Goal: Use online tool/utility: Utilize a website feature to perform a specific function

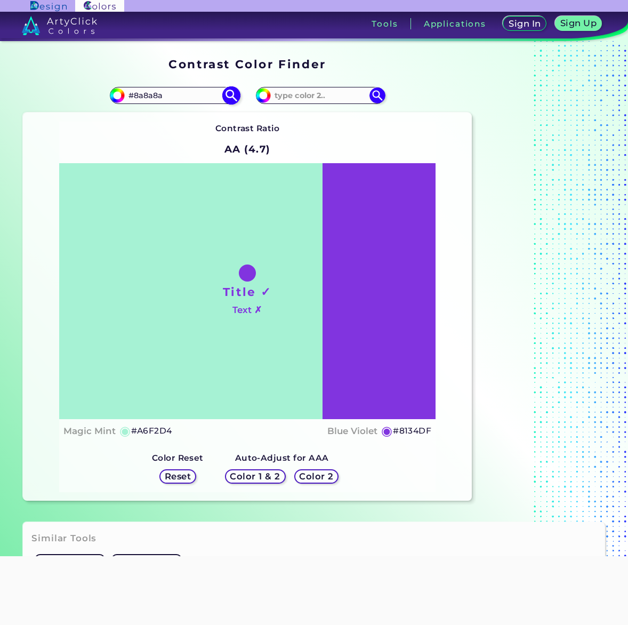
type input "#8a8a8a"
click at [229, 97] on img at bounding box center [231, 95] width 19 height 19
type input "#8a8a8a"
type input "#8A8A8A"
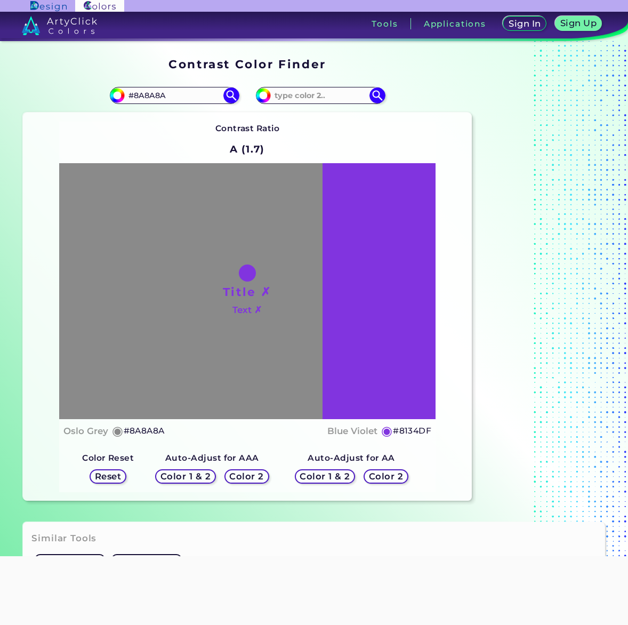
click at [229, 387] on html "Sign In Sign Up My Profile My Details Color Palettes Sign Out Tools Application…" at bounding box center [314, 353] width 628 height 707
click at [309, 97] on input at bounding box center [320, 95] width 99 height 14
paste input "#3764be"
type input "#3764be"
click at [378, 92] on img at bounding box center [377, 95] width 19 height 19
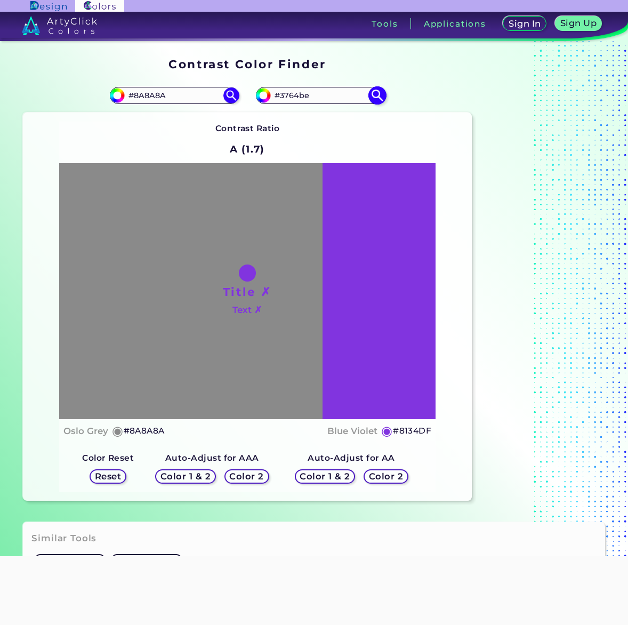
type input "#3764be"
type input "#3764BE"
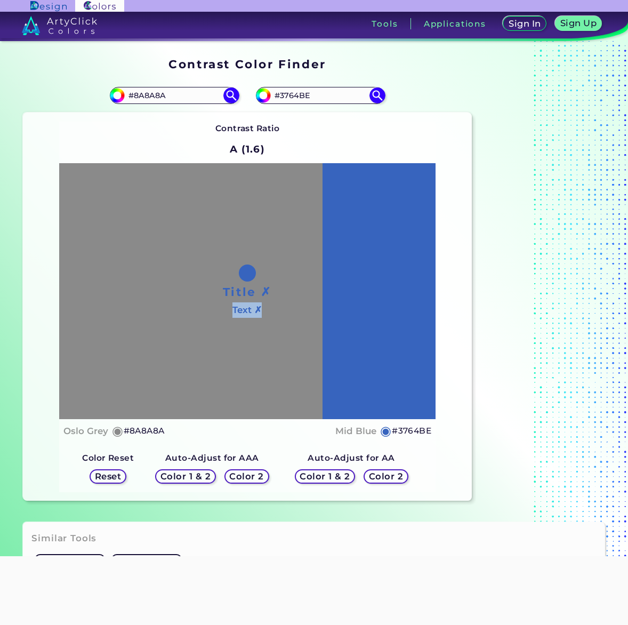
drag, startPoint x: 323, startPoint y: 311, endPoint x: 267, endPoint y: 313, distance: 56.6
click at [267, 313] on div "Title ✗ Text ✗" at bounding box center [247, 291] width 377 height 256
drag, startPoint x: 267, startPoint y: 313, endPoint x: 198, endPoint y: 330, distance: 70.4
click at [195, 331] on div "Title ✗ Text ✗" at bounding box center [247, 291] width 377 height 256
click at [274, 286] on div "Title ✗ Text ✗" at bounding box center [247, 291] width 377 height 256
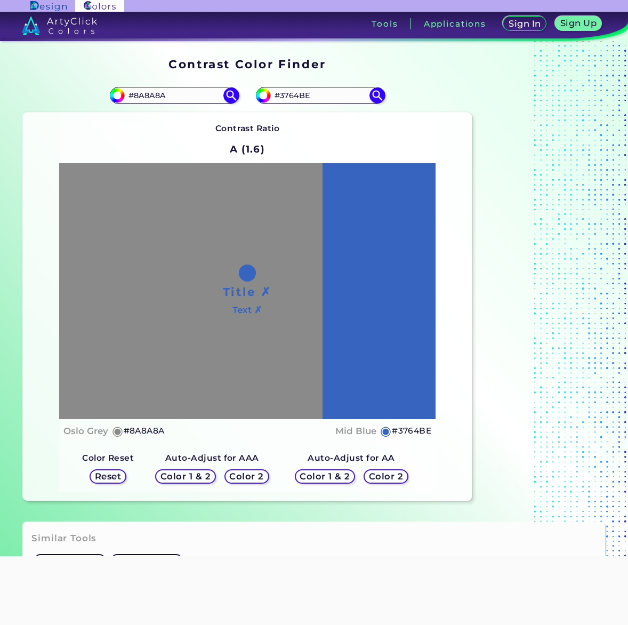
click at [244, 272] on div at bounding box center [247, 273] width 17 height 17
click at [316, 97] on input "#3764BE" at bounding box center [320, 95] width 99 height 14
click at [181, 96] on input "#8A8A8A" at bounding box center [174, 95] width 99 height 14
paste input "3764be"
type input "#3764be"
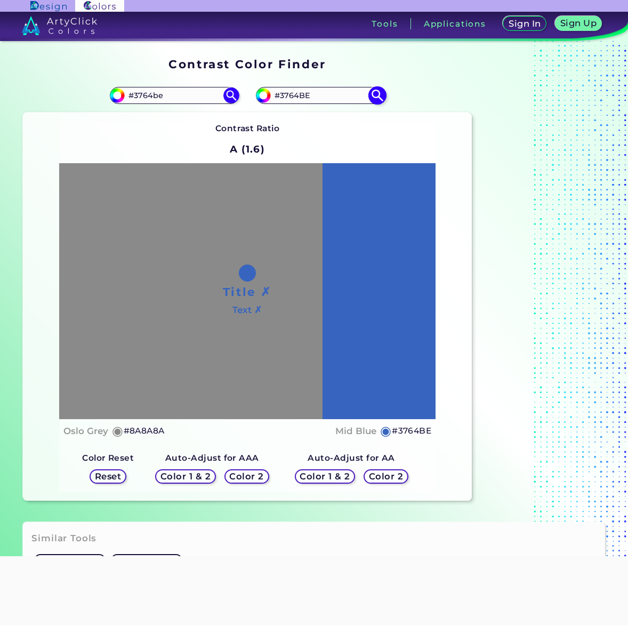
click at [319, 94] on input "#3764BE" at bounding box center [320, 95] width 99 height 14
click at [229, 90] on img at bounding box center [231, 95] width 19 height 19
type input "#3764be"
type input "#3764BE"
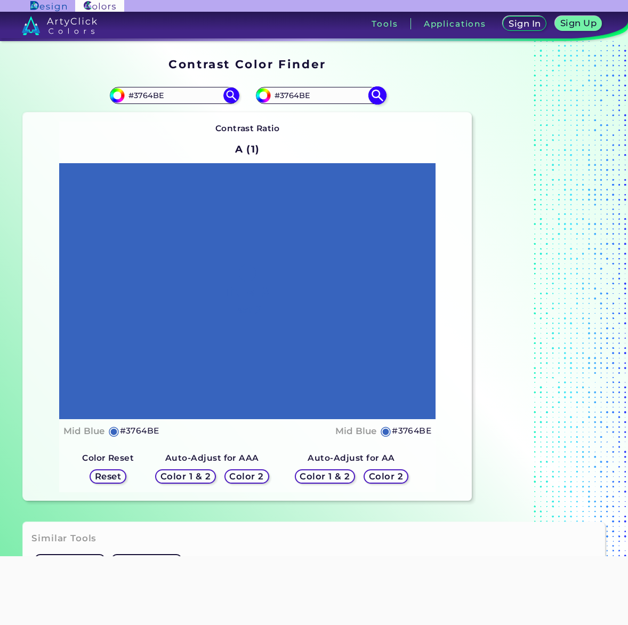
click at [297, 91] on input "#3764BE" at bounding box center [320, 95] width 99 height 14
type input "#8A8A8A"
click at [375, 94] on img at bounding box center [377, 95] width 19 height 19
type input "#8a8a8a"
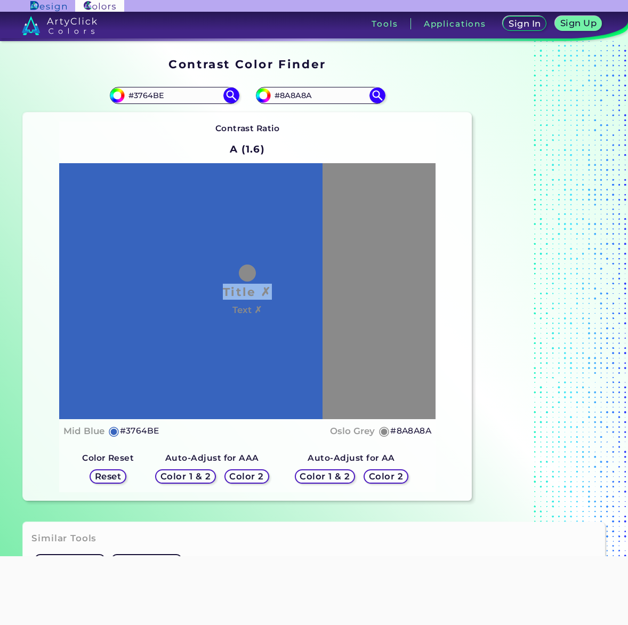
drag, startPoint x: 227, startPoint y: 292, endPoint x: 283, endPoint y: 292, distance: 56.6
click at [283, 292] on div "Title ✗ Text ✗" at bounding box center [247, 291] width 377 height 256
drag, startPoint x: 283, startPoint y: 292, endPoint x: 286, endPoint y: 314, distance: 22.6
click at [286, 314] on div "Title ✗ Text ✗" at bounding box center [247, 291] width 377 height 256
click at [274, 336] on div "Title ✗ Text ✗" at bounding box center [247, 291] width 377 height 256
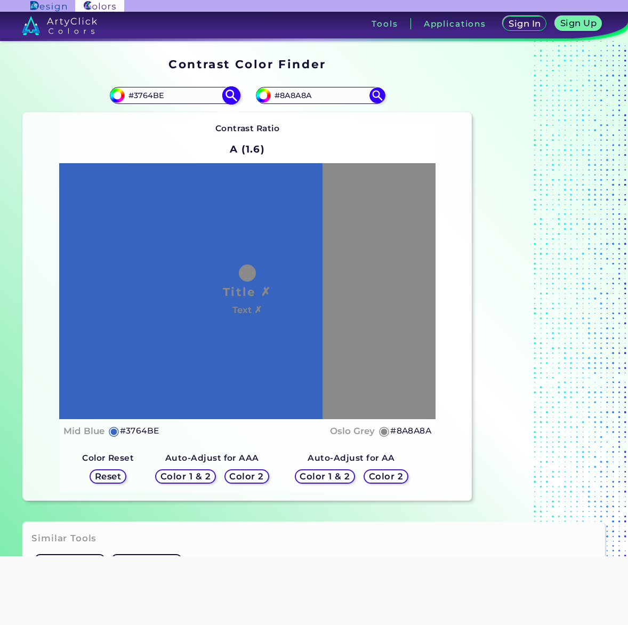
drag, startPoint x: 184, startPoint y: 91, endPoint x: 126, endPoint y: 94, distance: 57.7
click at [126, 94] on input "#3764BE" at bounding box center [174, 95] width 99 height 14
drag, startPoint x: 313, startPoint y: 95, endPoint x: 274, endPoint y: 98, distance: 39.5
click at [274, 98] on input "#8A8A8A" at bounding box center [320, 95] width 99 height 14
click at [156, 94] on input "#3764BE" at bounding box center [174, 95] width 99 height 14
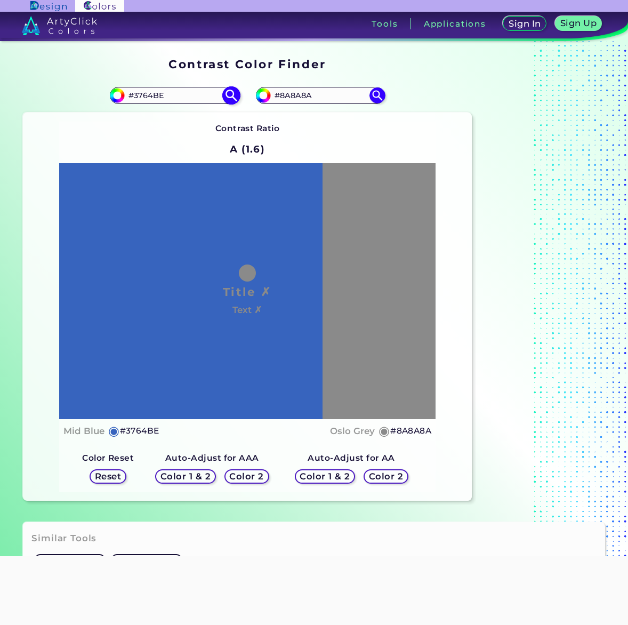
click at [175, 95] on input "#3764BE" at bounding box center [174, 95] width 99 height 14
paste input "4B7ED6"
type input "#4B7ED6"
click at [235, 93] on img at bounding box center [231, 95] width 19 height 19
type input "#4b7ed6"
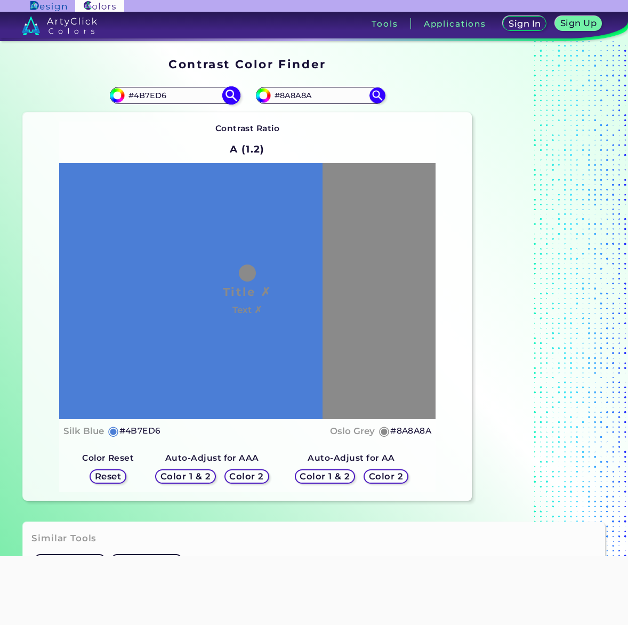
click at [171, 93] on input "#4B7ED6" at bounding box center [174, 95] width 99 height 14
paste input "3B6AC8"
type input "#3B6AC8"
click at [228, 97] on img at bounding box center [231, 95] width 19 height 19
type input "#3b6ac8"
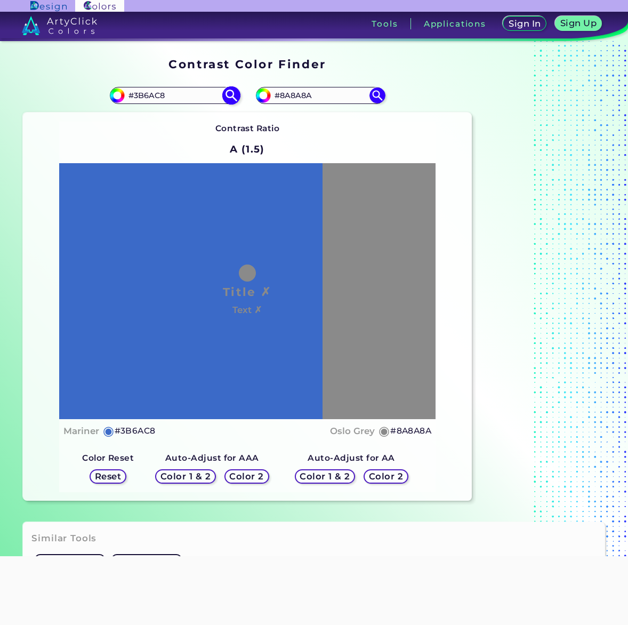
click at [173, 100] on input "#3B6AC8" at bounding box center [174, 95] width 99 height 14
paste input "264BD"
type input "#3264BD"
click at [233, 97] on img at bounding box center [231, 95] width 19 height 19
type input "#3264bd"
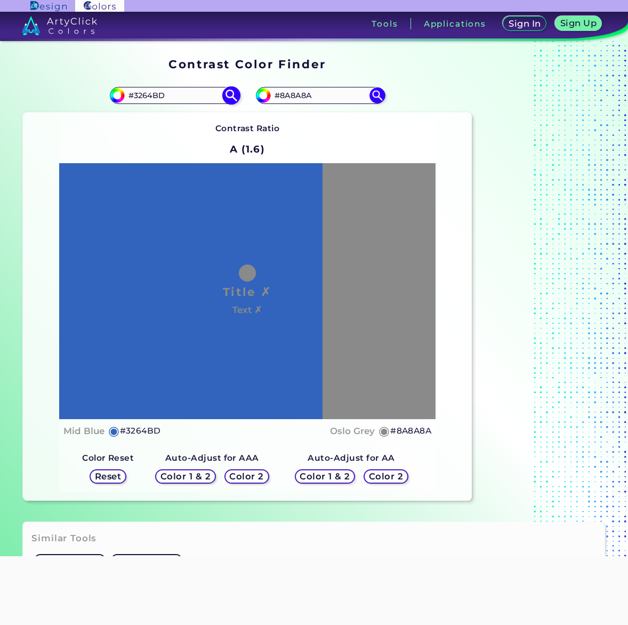
click at [169, 93] on input "#3264BD" at bounding box center [174, 95] width 99 height 14
paste input "2D5EB8"
type input "#2D5EB8"
click at [232, 98] on img at bounding box center [231, 95] width 19 height 19
type input "#2d5eb8"
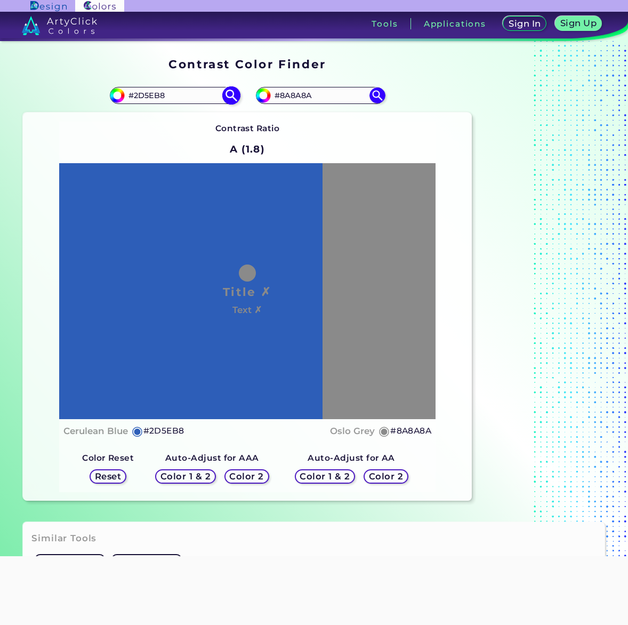
click at [185, 94] on input "#2D5EB8" at bounding box center [174, 95] width 99 height 14
paste input "A55A5"
type input "#2A55A5"
click at [229, 96] on img at bounding box center [231, 95] width 19 height 19
type input "#2a55a5"
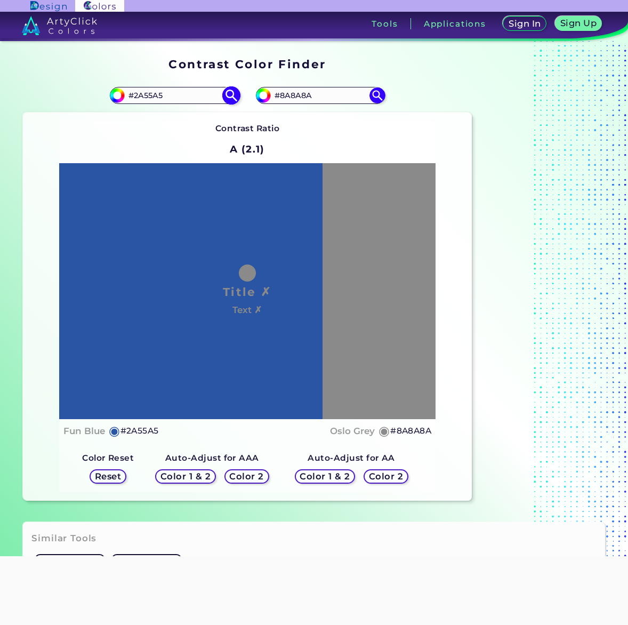
click at [171, 100] on input "#2A55A5" at bounding box center [174, 95] width 99 height 14
paste input "3170DD"
type input "#3170DD"
click at [227, 92] on img at bounding box center [231, 95] width 19 height 19
type input "#3170dd"
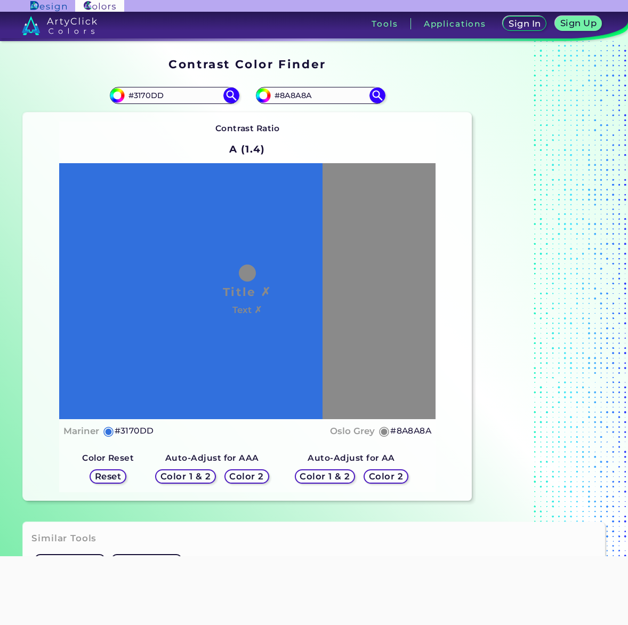
click at [201, 476] on h5 "Color 1 & 2" at bounding box center [185, 477] width 45 height 8
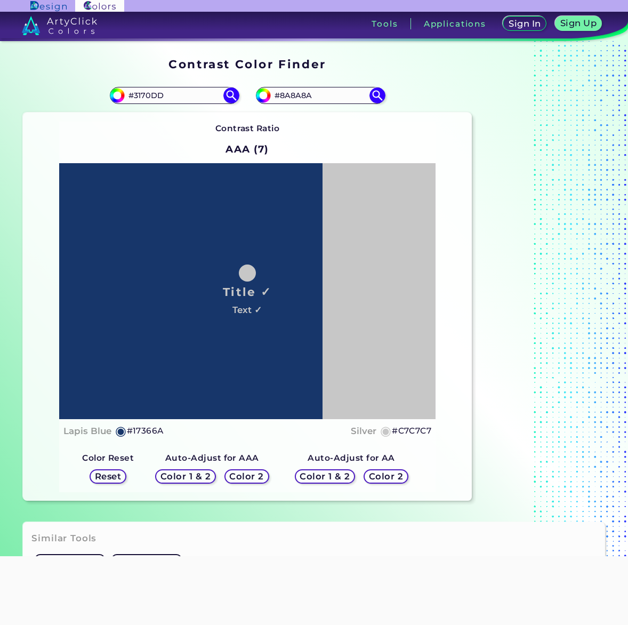
click at [242, 473] on h5 "Color 2" at bounding box center [247, 477] width 31 height 8
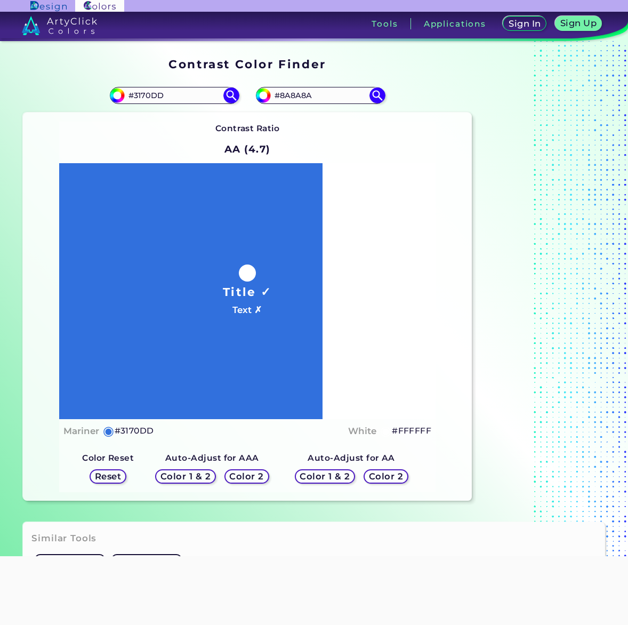
click at [335, 473] on h5 "Color 1 & 2" at bounding box center [325, 477] width 45 height 8
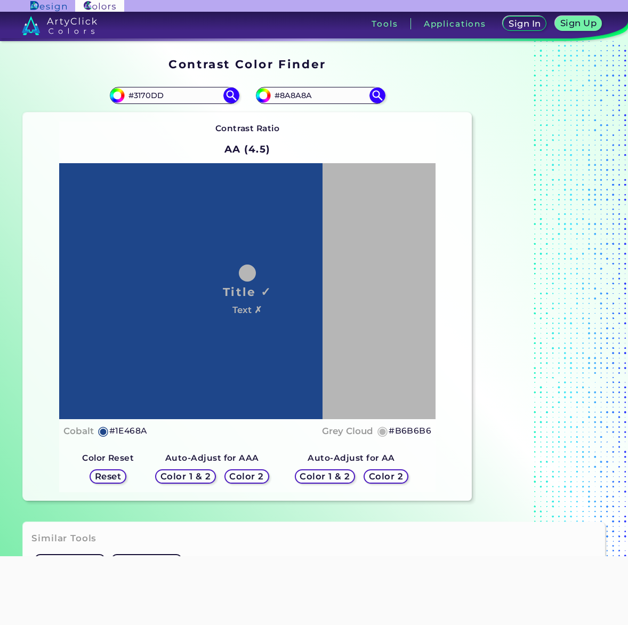
click at [387, 473] on h5 "Color 2" at bounding box center [386, 477] width 31 height 8
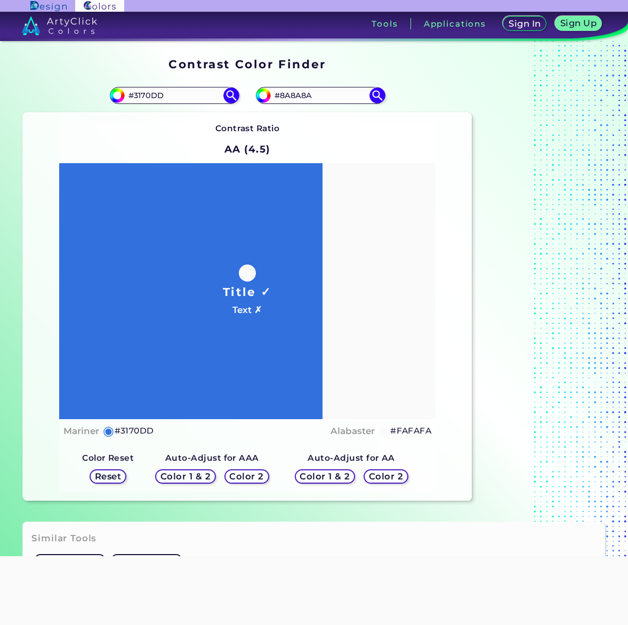
click at [336, 475] on h5 "Color 1 & 2" at bounding box center [325, 477] width 45 height 8
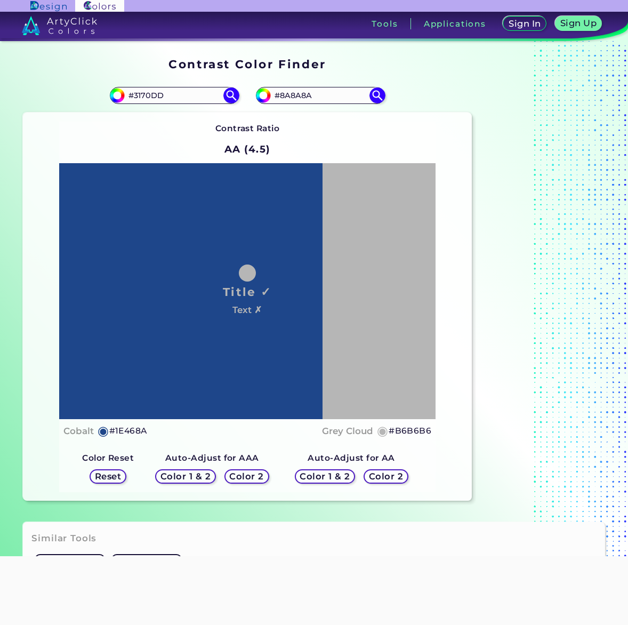
click at [392, 476] on h5 "Color 2" at bounding box center [386, 477] width 31 height 8
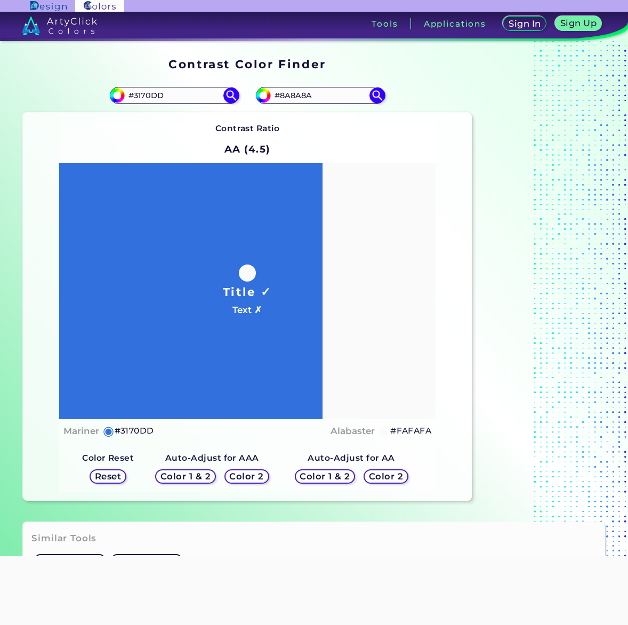
click at [338, 476] on h5 "Color 1 & 2" at bounding box center [325, 477] width 45 height 8
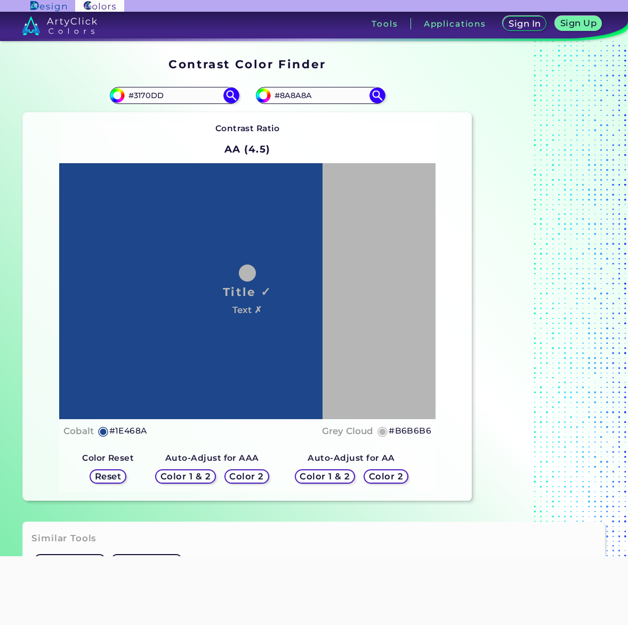
click at [388, 475] on h5 "Color 2" at bounding box center [386, 477] width 31 height 8
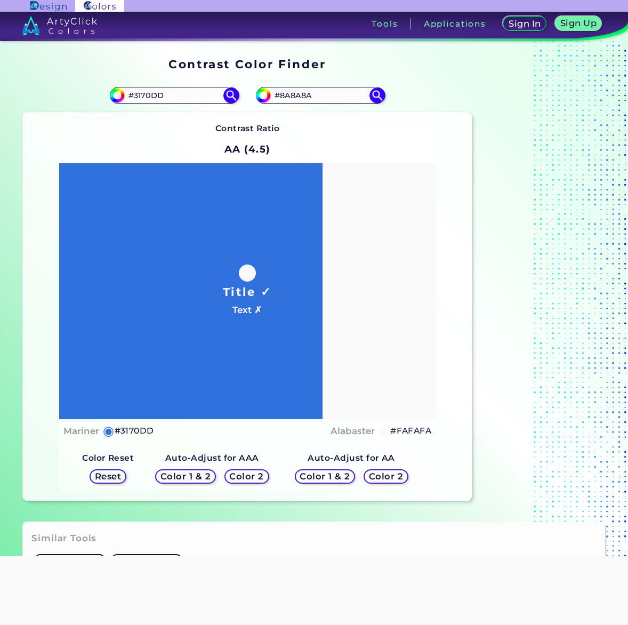
click at [333, 475] on h5 "Color 1 & 2" at bounding box center [325, 477] width 45 height 8
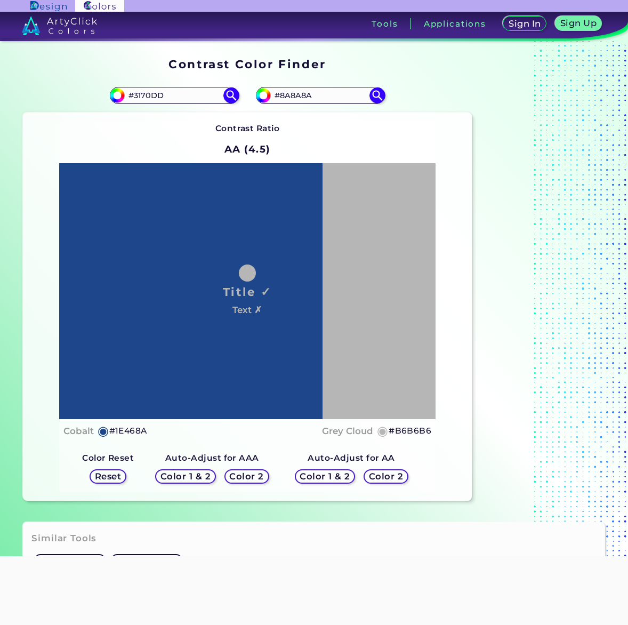
click at [382, 477] on h5 "Color 2" at bounding box center [386, 477] width 31 height 8
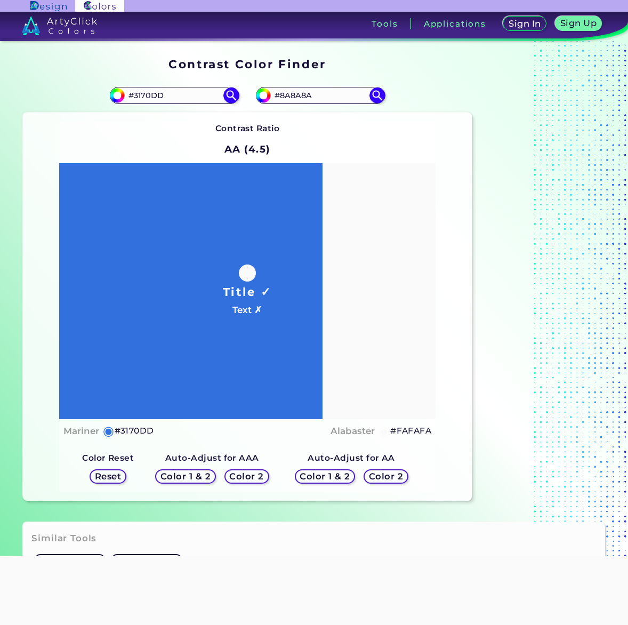
click at [385, 479] on h5 "Color 2" at bounding box center [386, 477] width 31 height 8
click at [381, 474] on h5 "Color 2" at bounding box center [386, 477] width 31 height 8
click at [380, 474] on h5 "Color 2" at bounding box center [386, 477] width 31 height 8
drag, startPoint x: 380, startPoint y: 474, endPoint x: 261, endPoint y: 491, distance: 120.2
click at [268, 493] on div "Contrast Ratio AA (4.5) Title ✓ Text ✗ Mariner ◉ #3170DD Alabaster ◉ #FAFAFA Co…" at bounding box center [247, 307] width 449 height 388
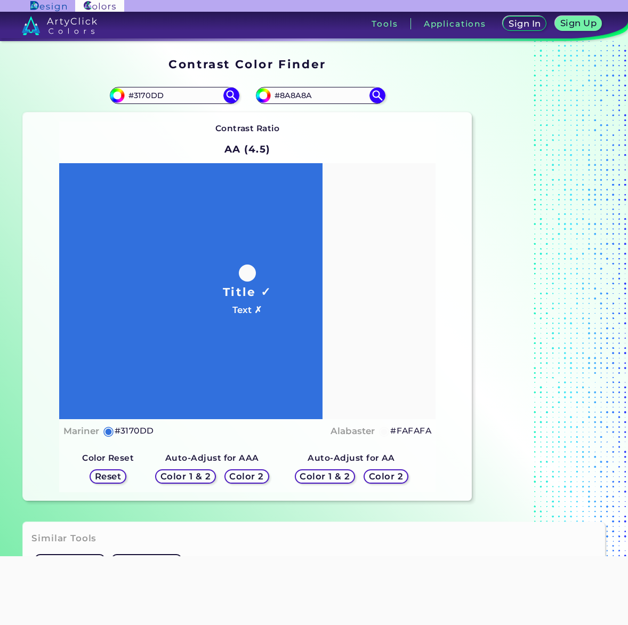
click at [116, 476] on h5 "Reset" at bounding box center [108, 477] width 24 height 8
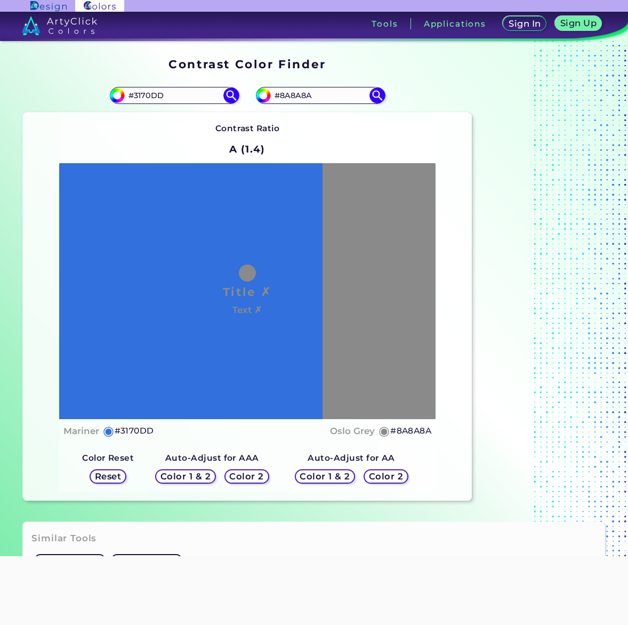
click at [196, 477] on h5 "Color 1 & 2" at bounding box center [185, 477] width 45 height 8
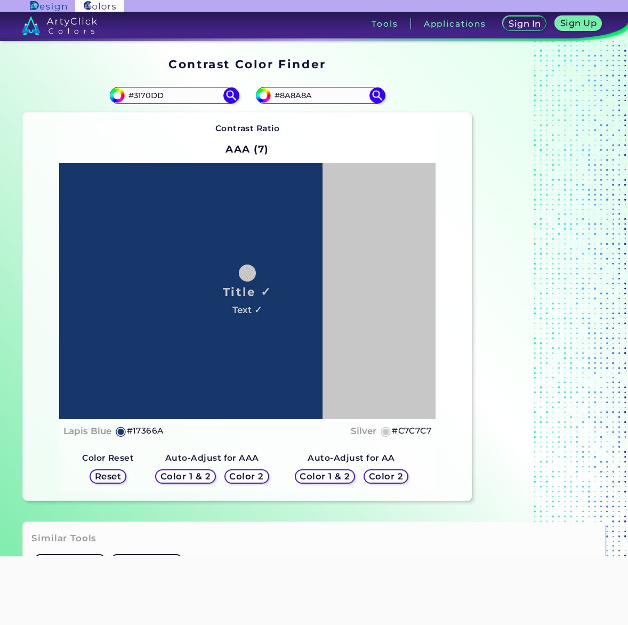
click at [258, 476] on h5 "Color 2" at bounding box center [247, 477] width 31 height 8
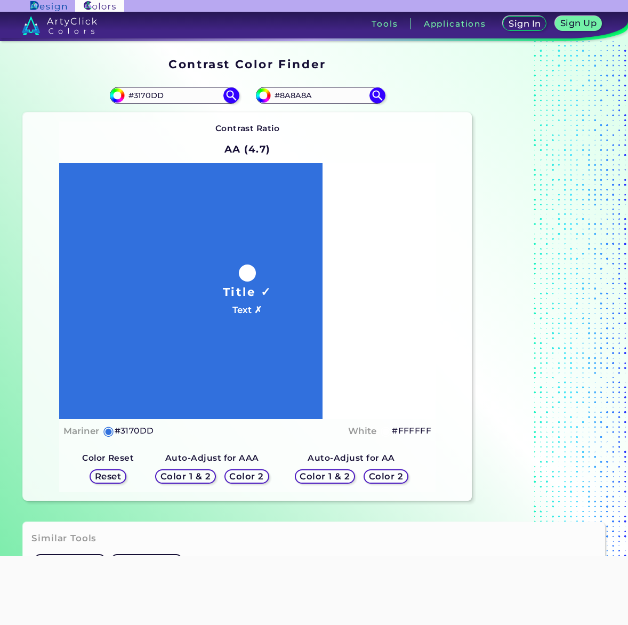
click at [200, 477] on h5 "Color 1 & 2" at bounding box center [185, 477] width 45 height 8
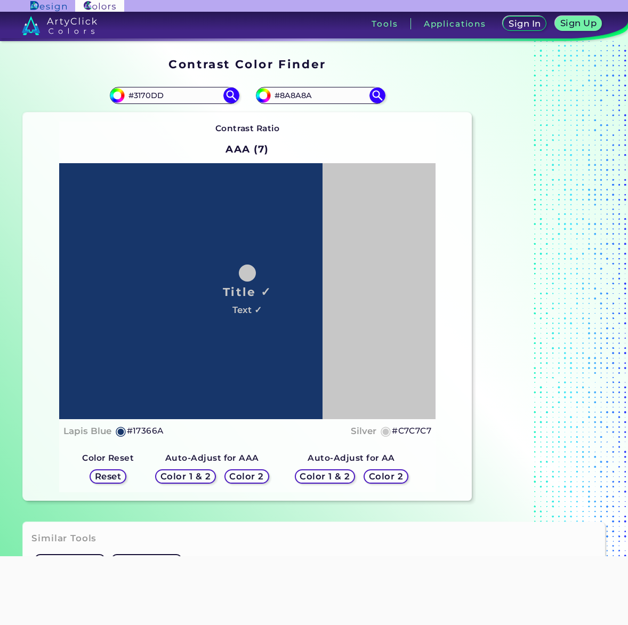
click at [256, 477] on h5 "Color 2" at bounding box center [247, 477] width 31 height 8
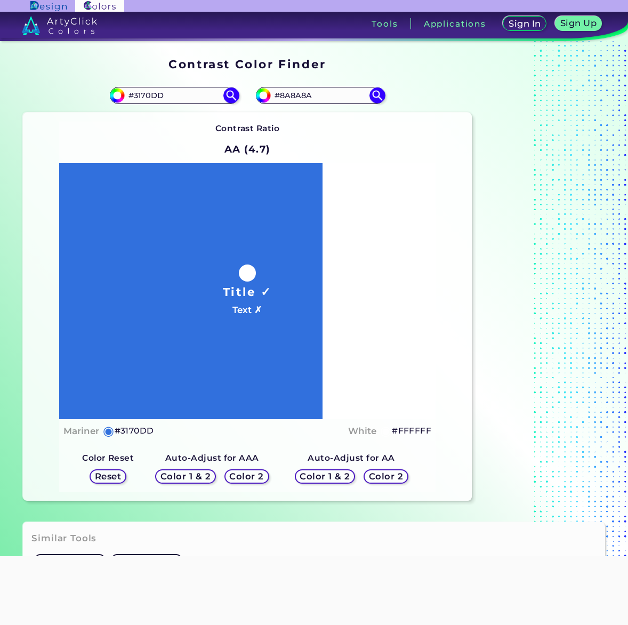
click at [193, 480] on h5 "Color 1 & 2" at bounding box center [185, 477] width 45 height 8
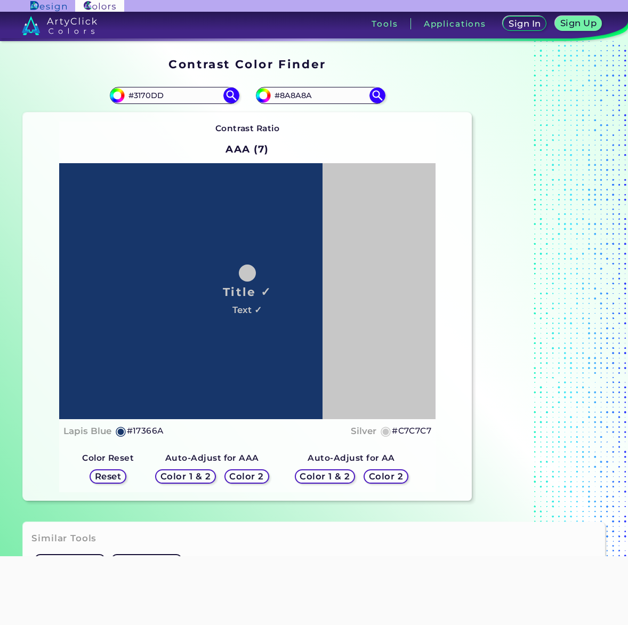
click at [193, 480] on h5 "Color 1 & 2" at bounding box center [185, 477] width 45 height 8
click at [107, 474] on h5 "Reset" at bounding box center [108, 477] width 24 height 8
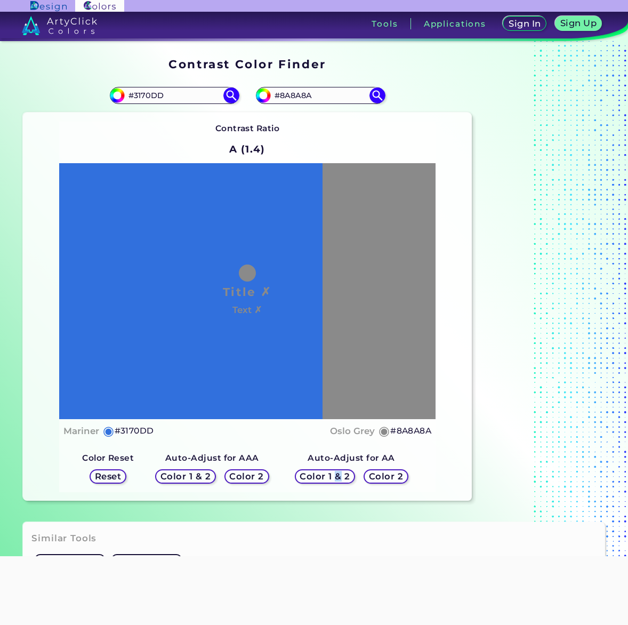
click at [337, 475] on h5 "Color 1 & 2" at bounding box center [325, 477] width 45 height 8
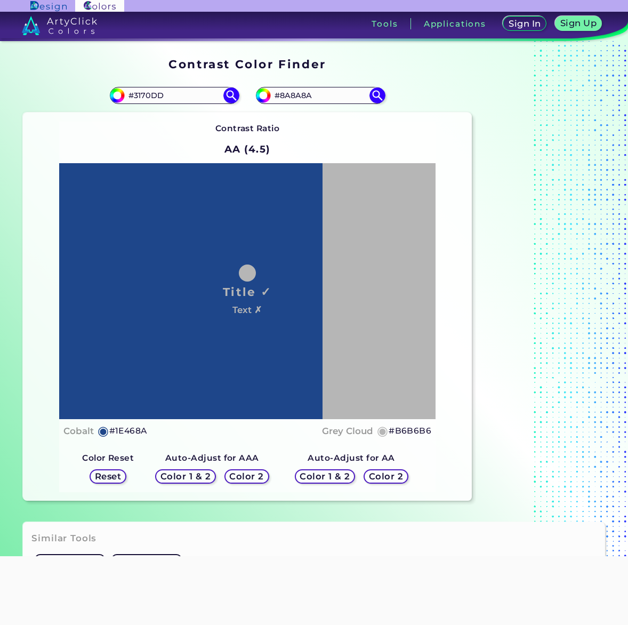
drag, startPoint x: 337, startPoint y: 475, endPoint x: 268, endPoint y: 441, distance: 76.4
click at [269, 441] on div "Title ✓ Text ✗ Cobalt ◉ #1E468A Grey Cloud ◉ #B6B6B6" at bounding box center [247, 303] width 377 height 280
click at [376, 475] on h5 "Color 2" at bounding box center [386, 477] width 31 height 8
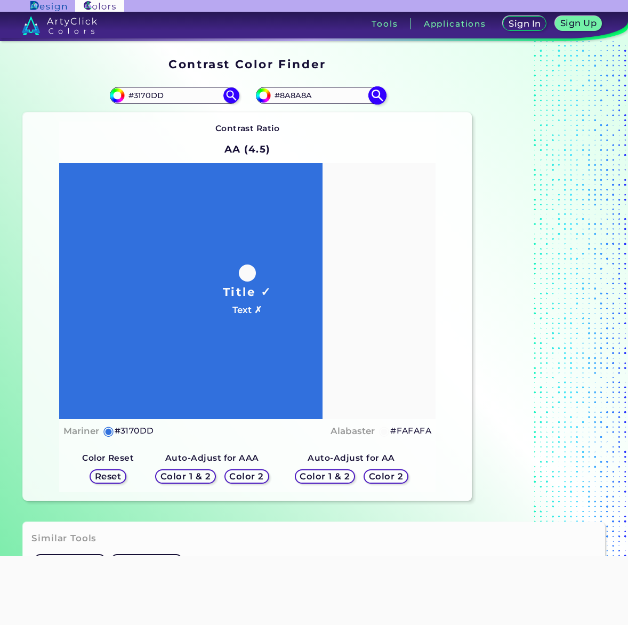
click at [325, 92] on input "#8A8A8A" at bounding box center [320, 95] width 99 height 14
click at [180, 100] on input "#3170DD" at bounding box center [174, 95] width 99 height 14
click at [332, 92] on input "#8A8A8A" at bounding box center [320, 95] width 99 height 14
paste input "3170DD"
type input "#3170DD"
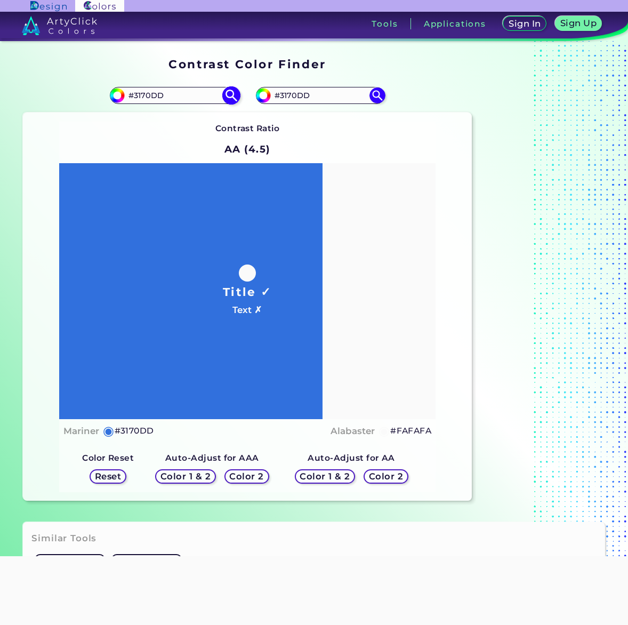
click at [153, 95] on input "#3170DD" at bounding box center [174, 95] width 99 height 14
type input "#8A8a8a"
click at [232, 97] on img at bounding box center [231, 95] width 19 height 19
type input "#8a8a8a"
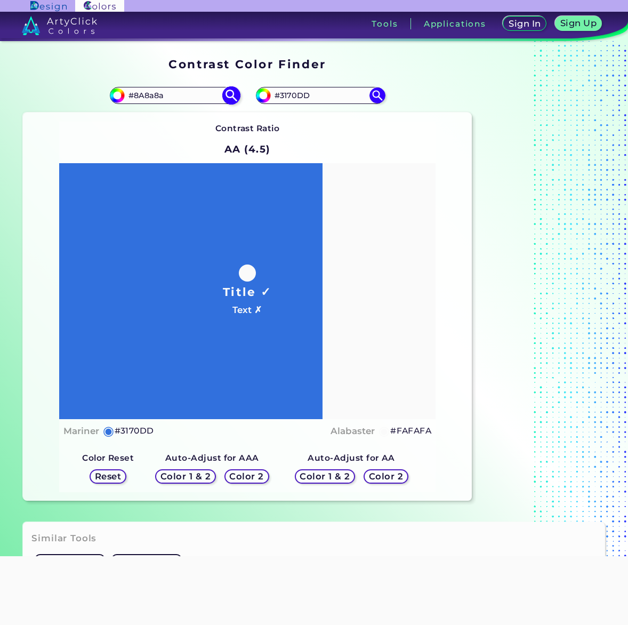
type input "#8A8A8A"
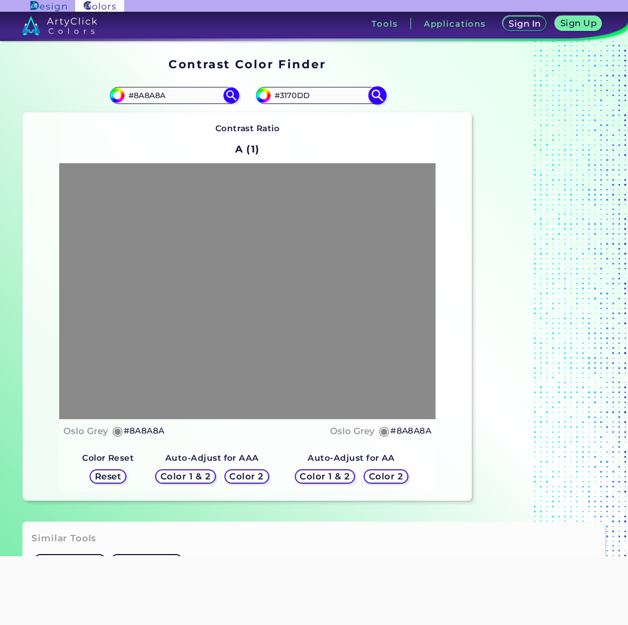
click at [377, 91] on img at bounding box center [377, 95] width 19 height 19
type input "#3170dd"
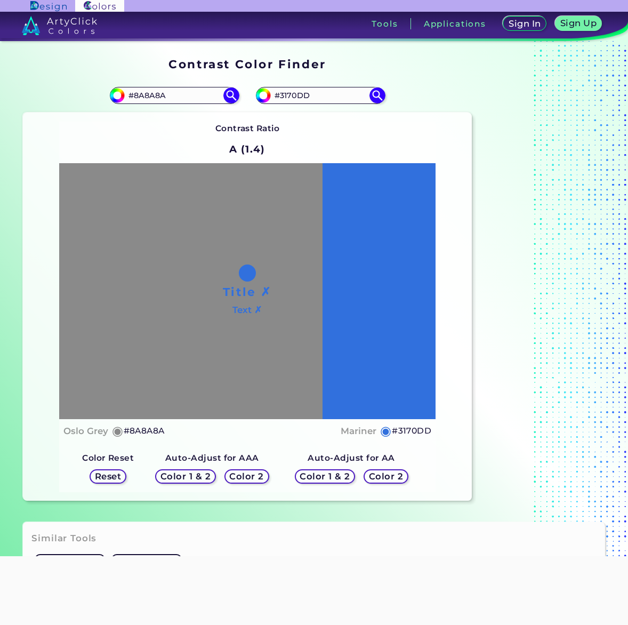
click at [380, 473] on h5 "Color 2" at bounding box center [386, 477] width 31 height 8
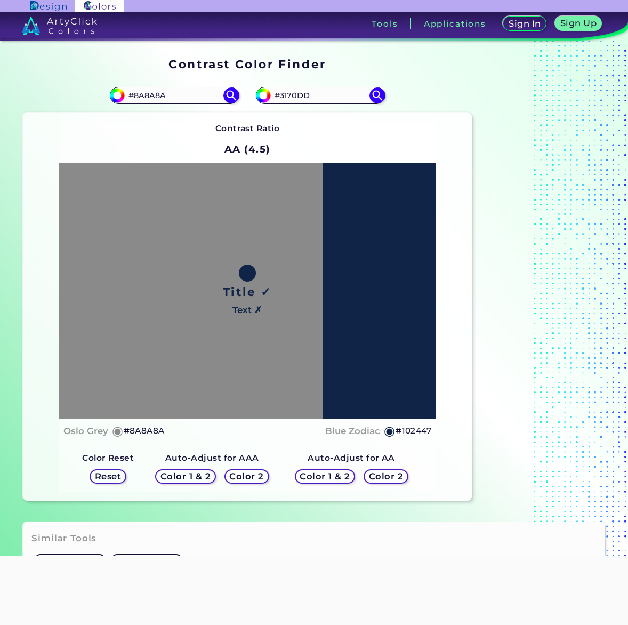
click at [380, 473] on h5 "Color 2" at bounding box center [386, 477] width 31 height 8
click at [343, 473] on h5 "Color 1 & 2" at bounding box center [325, 477] width 45 height 8
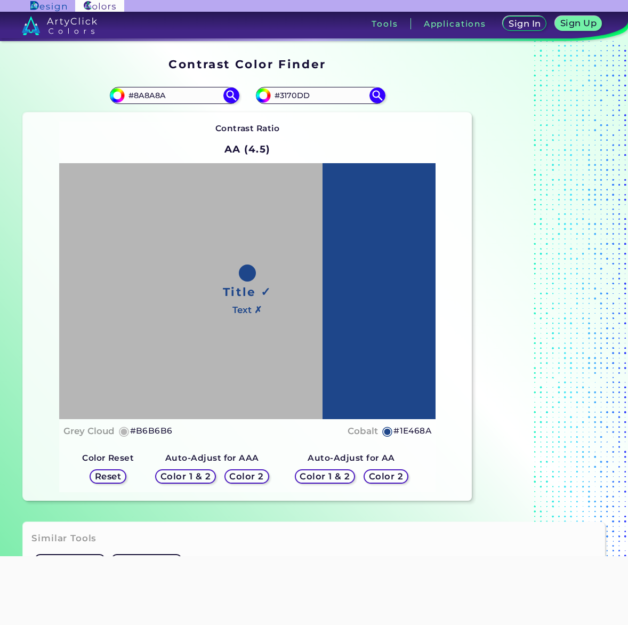
click at [372, 476] on h5 "Color 2" at bounding box center [386, 477] width 31 height 8
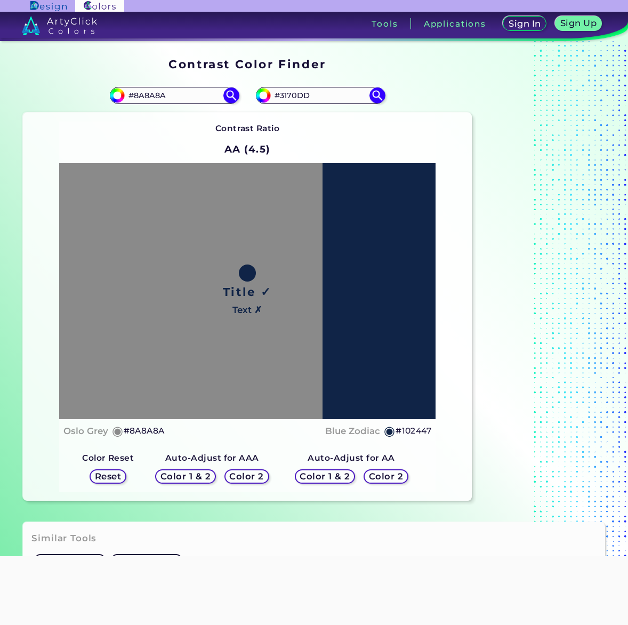
click at [330, 475] on h5 "Color 1 & 2" at bounding box center [325, 477] width 45 height 8
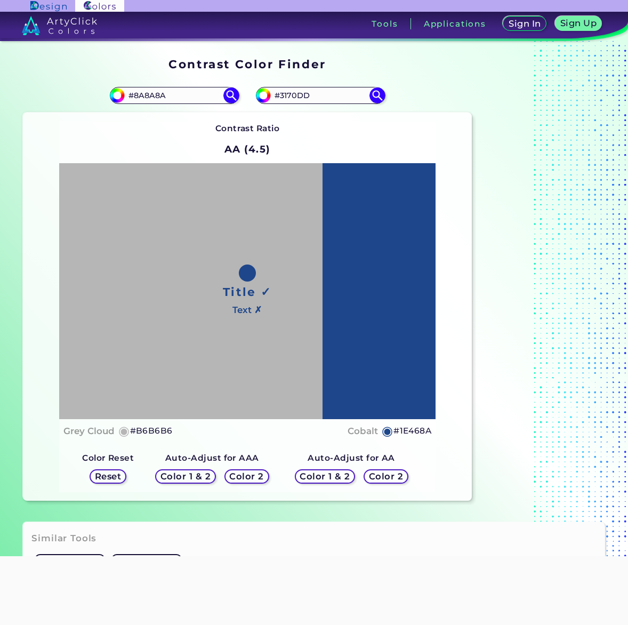
click at [409, 431] on h5 "#1E468A" at bounding box center [413, 431] width 38 height 14
click at [409, 431] on h5 "#1E468A copied" at bounding box center [413, 431] width 38 height 14
copy h5 "1E468A copied"
click at [412, 431] on h5 "#1E468A" at bounding box center [413, 431] width 38 height 14
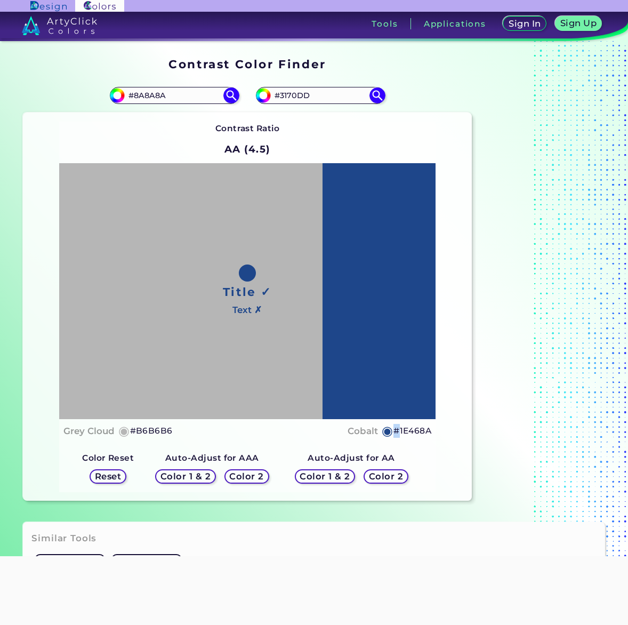
copy h5 "#"
click at [312, 89] on input "#3170DD" at bounding box center [320, 95] width 99 height 14
paste input "1E468A<p style="position: absolute; z-index: 10; top: 13px; left: 81px; transfo…"
drag, startPoint x: 432, startPoint y: 428, endPoint x: 395, endPoint y: 431, distance: 37.4
click at [395, 431] on div "Title ✓ Text ✗ Grey Cloud ◉ #B6B6B6 Cobalt ◉ #1E468A" at bounding box center [247, 303] width 377 height 280
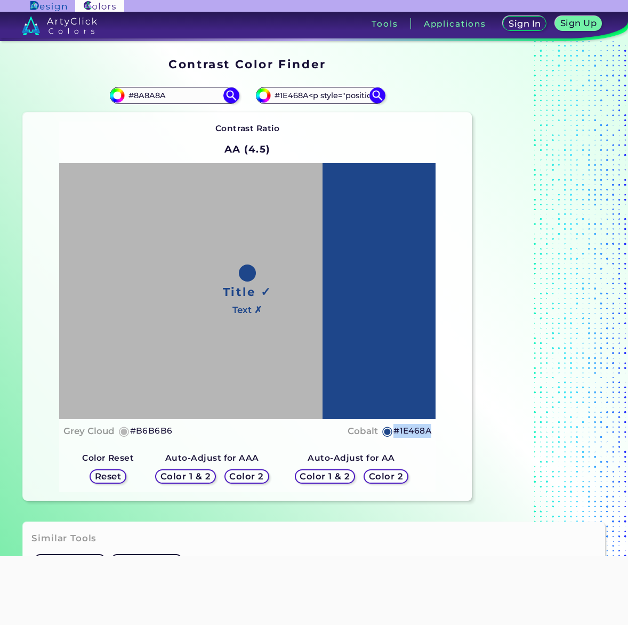
copy h5 "#1E468A"
click at [332, 102] on input "#1E468A<p style="position: absolute; z-index: 10; top: 13px; left: 81px; transf…" at bounding box center [320, 95] width 99 height 14
paste input
type input "#1E468A"
click at [380, 94] on img at bounding box center [377, 95] width 19 height 19
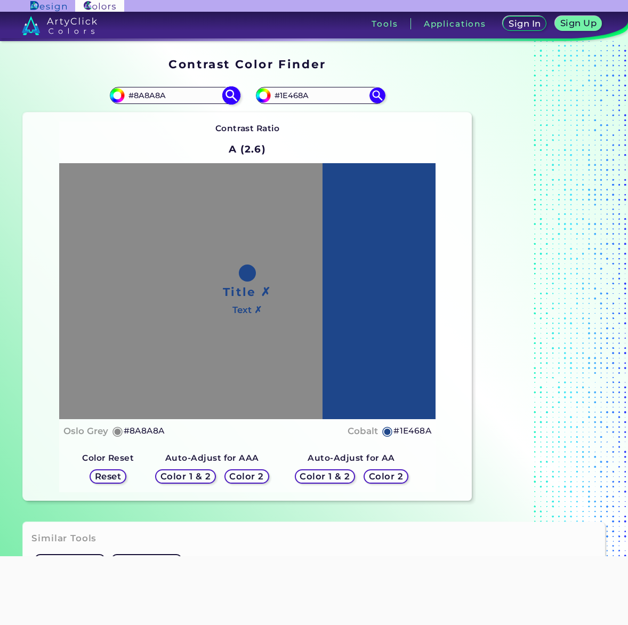
click at [230, 94] on img at bounding box center [231, 95] width 19 height 19
click at [115, 476] on h5 "Reset" at bounding box center [108, 477] width 24 height 8
click at [111, 476] on h5 "Reset" at bounding box center [108, 477] width 24 height 8
click at [316, 93] on input "#1E468A" at bounding box center [320, 95] width 99 height 14
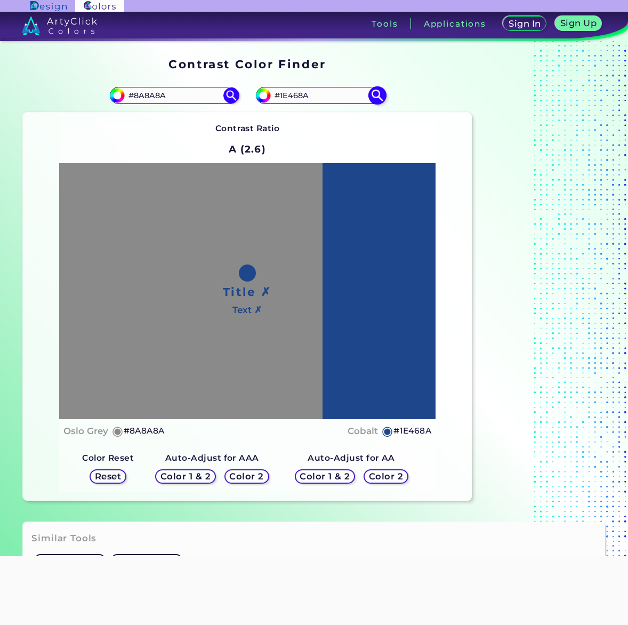
click at [380, 90] on img at bounding box center [377, 95] width 19 height 19
click at [262, 92] on input "#1e468a" at bounding box center [262, 93] width 13 height 13
type input "#1f488e"
type input "#1F488E"
type input "#20488d"
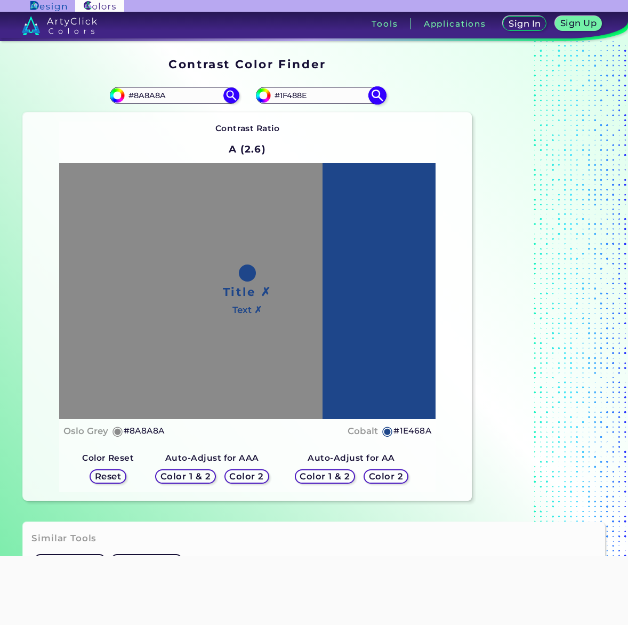
type input "#20488D"
type input "#1f488e"
type input "#1F488E"
type input "#1f4689"
type input "#1F4689"
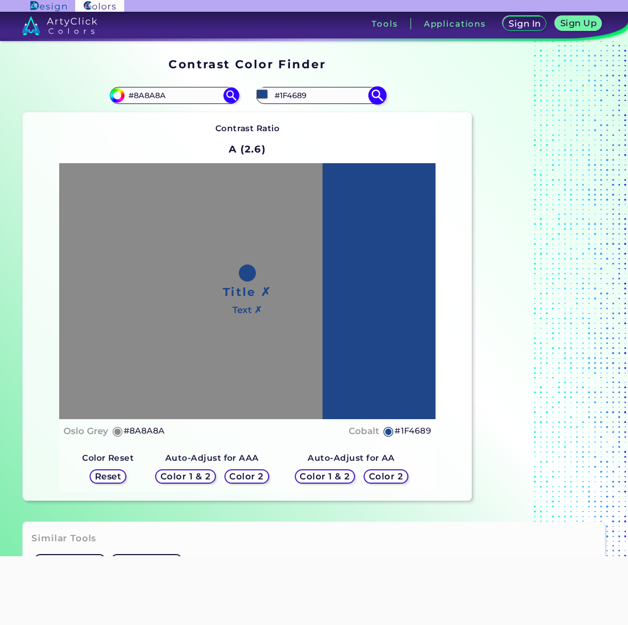
type input "#1e468a"
type input "#1E468A"
type input "#1e4485"
type input "#1E4485"
type input "#1c4282"
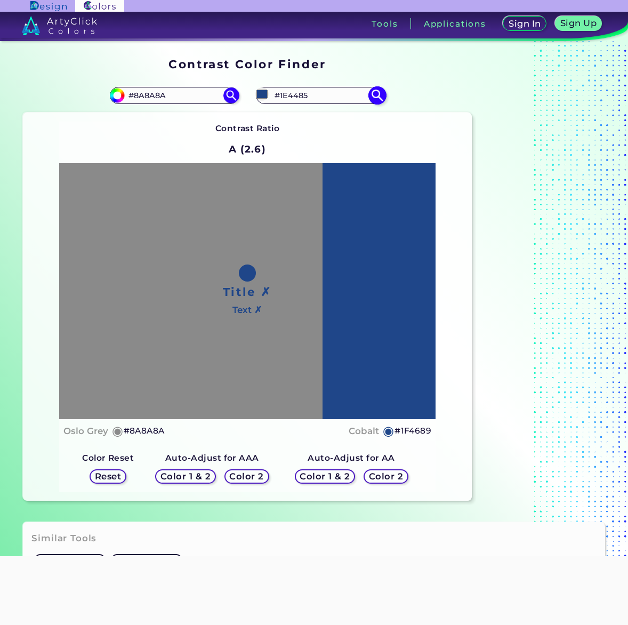
type input "#1C4282"
type input "#1d4281"
type input "#1D4281"
type input "#1c3f7d"
type input "#1C3F7D"
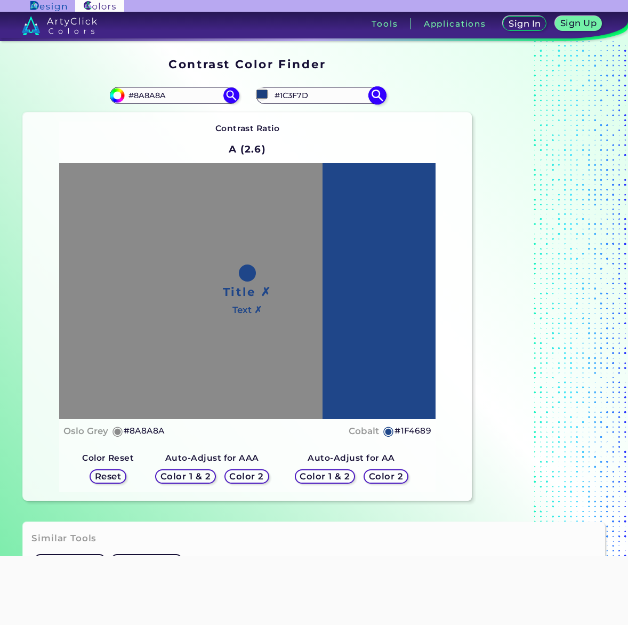
type input "#1b3d79"
type input "#1B3D79"
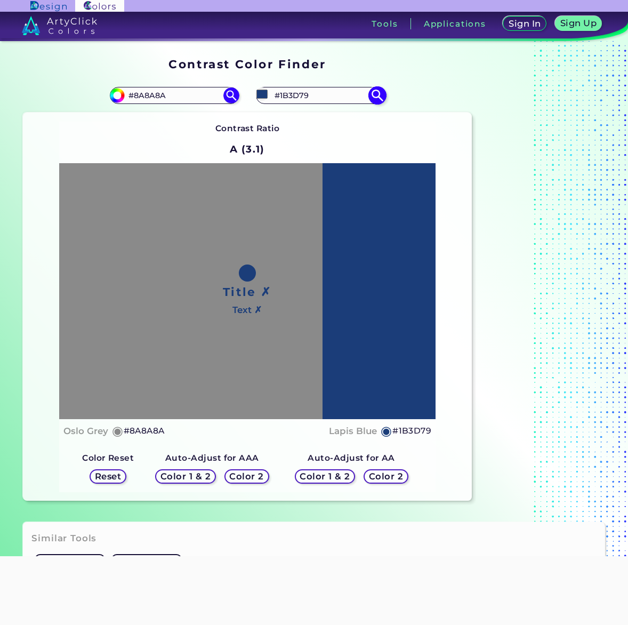
type input "#1a3d7a"
type input "#1A3D7A"
type input "#1a3b75"
type input "#1A3B75"
type input "#193b76"
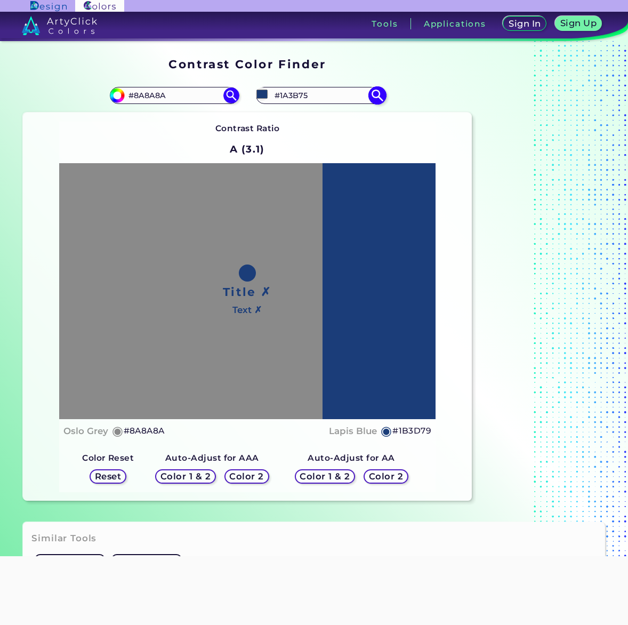
type input "#193B76"
type input "#183972"
type input "#17376d"
type input "#17376D"
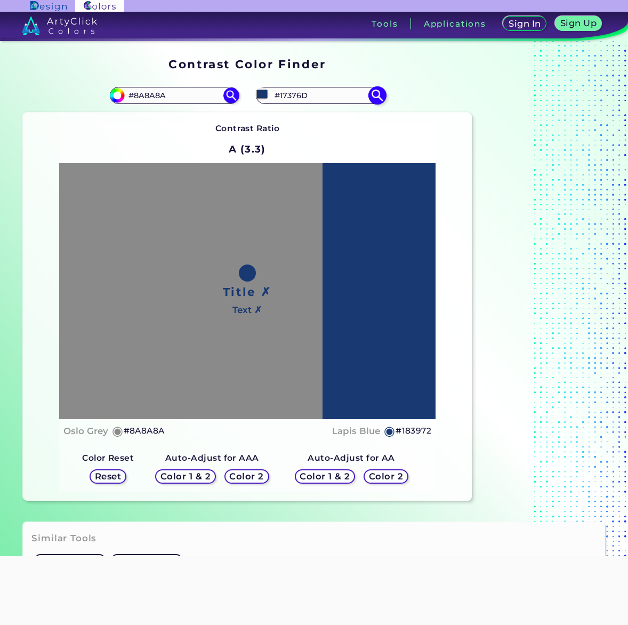
type input "#16356a"
type input "#16356A"
click at [377, 90] on img at bounding box center [377, 95] width 19 height 19
click at [378, 95] on img at bounding box center [377, 95] width 19 height 19
click at [329, 93] on input "#16356A" at bounding box center [320, 95] width 99 height 14
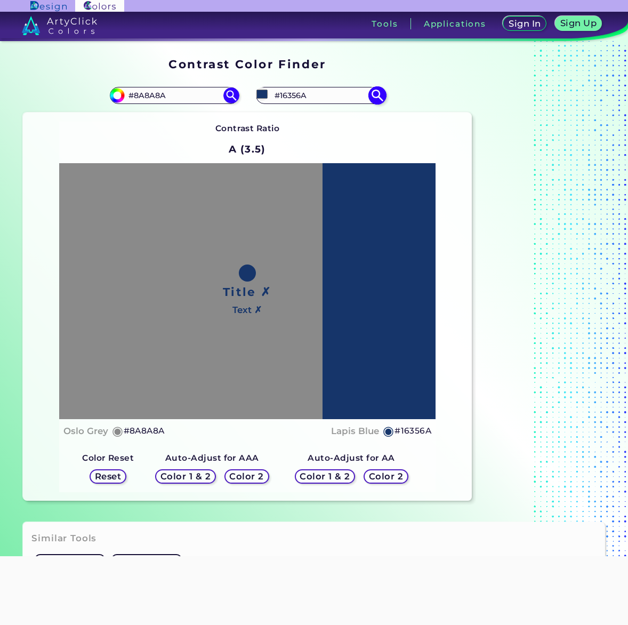
click at [260, 95] on input "#16356a" at bounding box center [262, 93] width 13 height 13
type input "#17376d"
type input "#17376D"
type input "#17376e"
type input "#17376E"
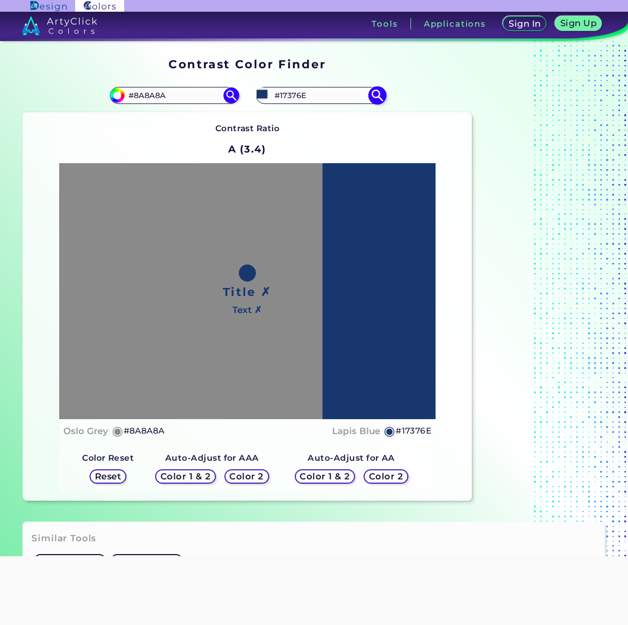
type input "#173972"
type input "#193b76"
type input "#193B76"
type input "#1a3d7a"
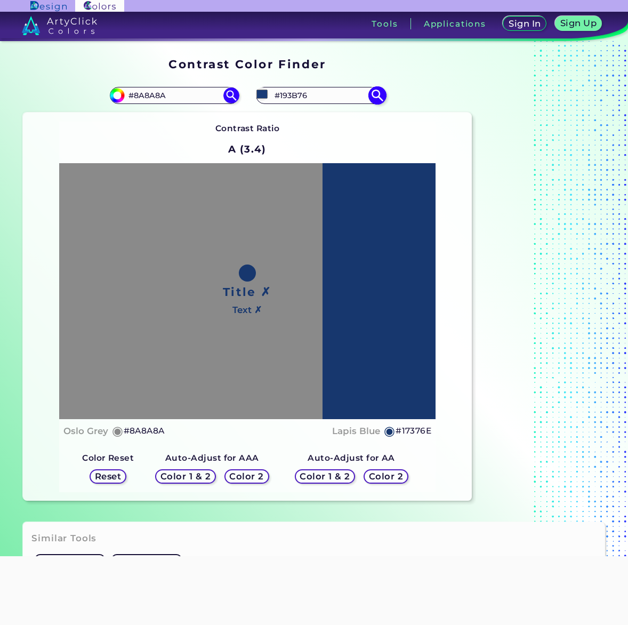
type input "#1A3D7A"
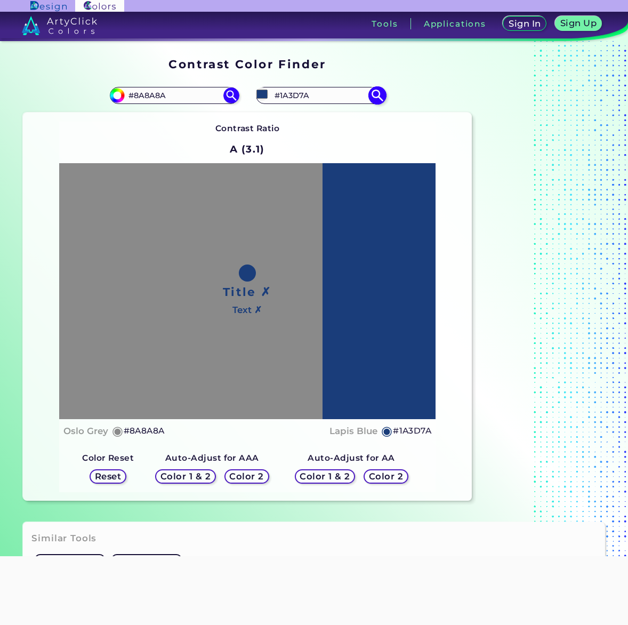
type input "#1b3f7e"
type input "#1B3F7E"
click at [426, 122] on div "Contrast Ratio A (3) Title ✗ Text ✗ Oslo Grey ◉ #8A8A8A Lapis Blue" at bounding box center [247, 307] width 377 height 371
click at [335, 92] on input "#1B3F7E" at bounding box center [320, 95] width 99 height 14
click at [307, 97] on input "#1B3F7E" at bounding box center [320, 95] width 99 height 14
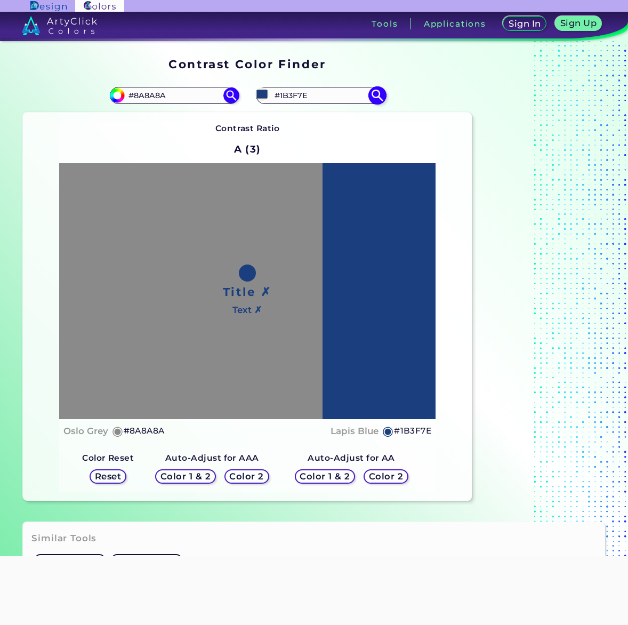
click at [261, 93] on input "#1b3f7e" at bounding box center [262, 93] width 13 height 13
type input "#1d4387"
type input "#1D4387"
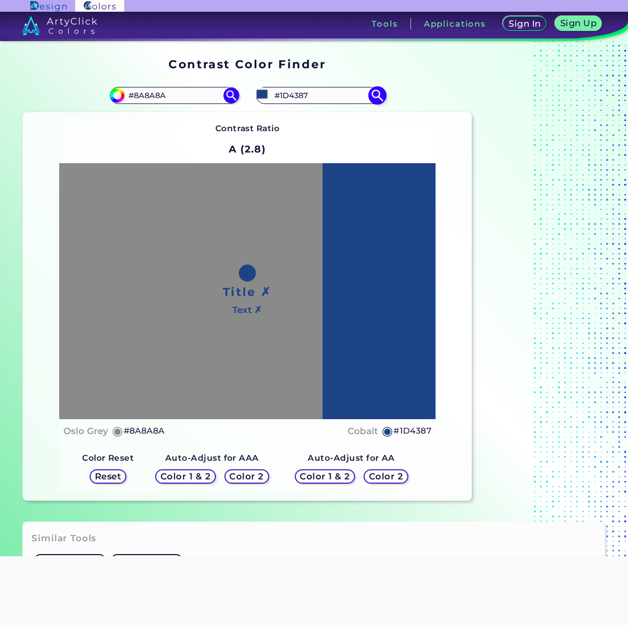
type input "#1c4387"
type input "#1C4387"
type input "#1b4388"
type input "#1B4388"
type input "#1a4389"
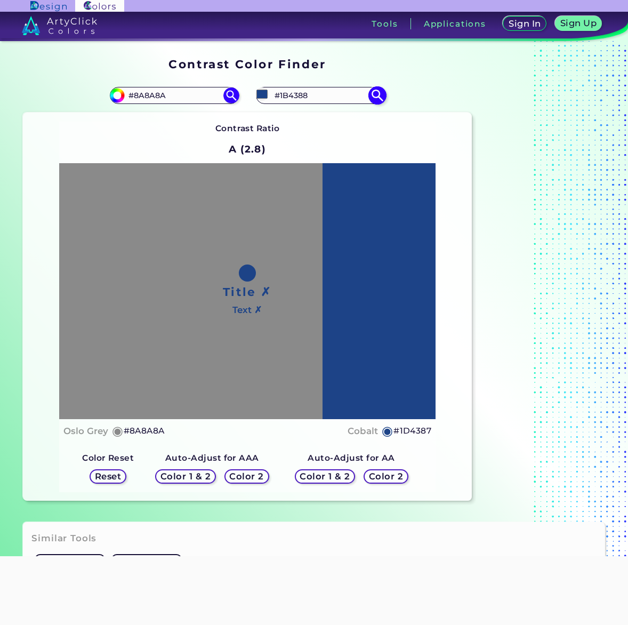
type input "#1A4389"
type input "#19438a"
type input "#19438A"
type input "#18428b"
type input "#18428B"
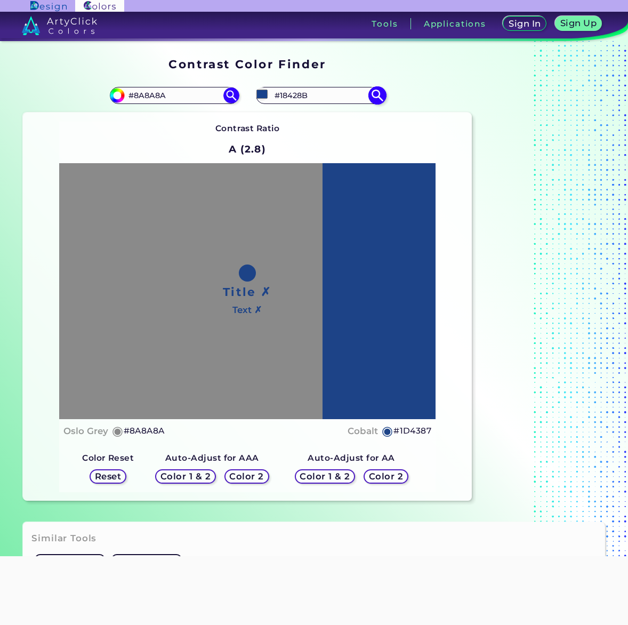
type input "#18428c"
type input "#18428C"
type input "#18428b"
type input "#18428B"
type input "#19438a"
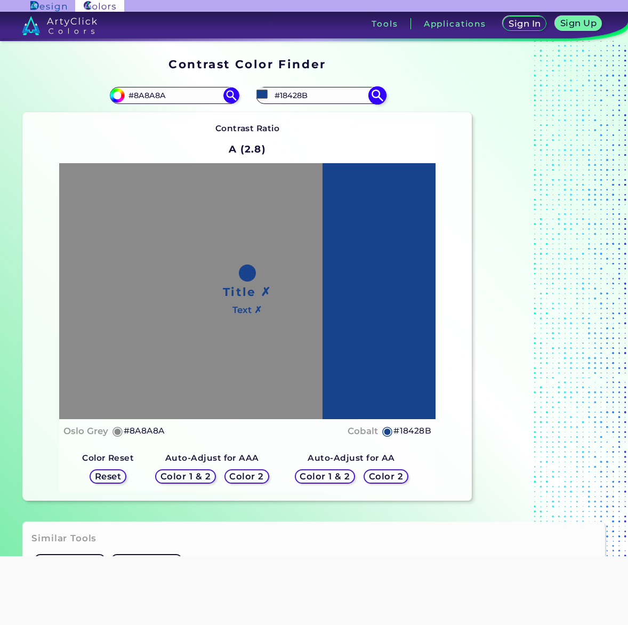
type input "#19438A"
type input "#1a4389"
type input "#1A4389"
type input "#1b4388"
type input "#1B4388"
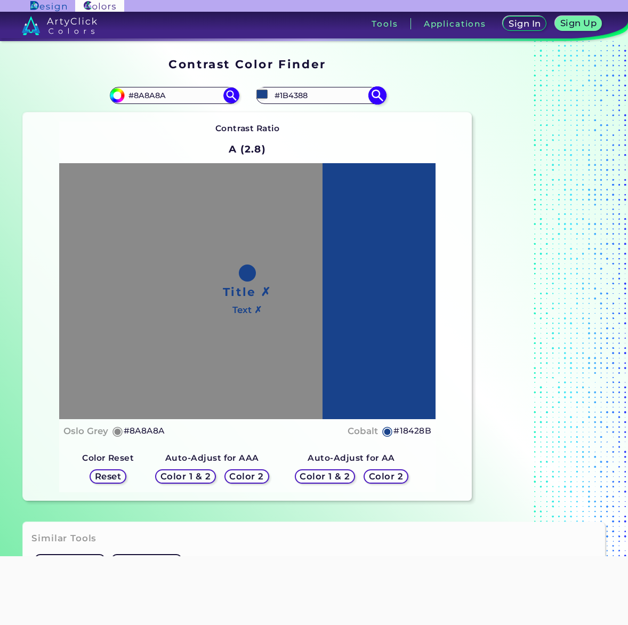
type input "#1d458c"
type input "#1D458C"
type input "#1d468b"
type input "#1D468B"
type input "#1e468a"
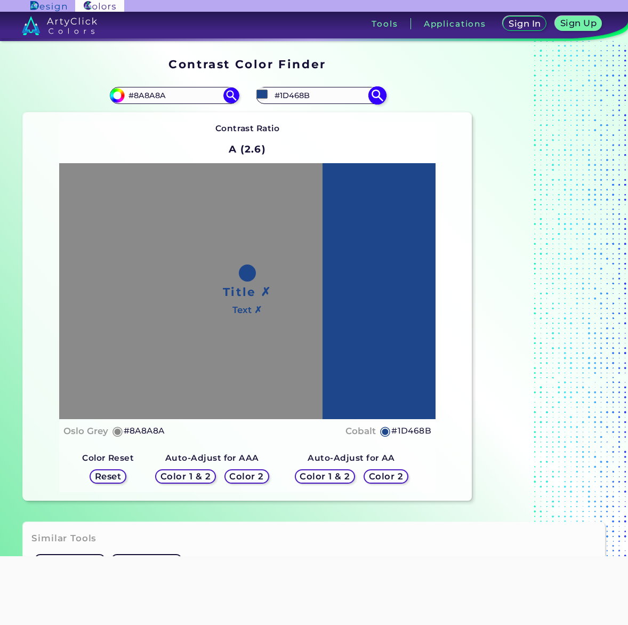
type input "#1E468A"
type input "#1f4689"
type input "#1F4689"
type input "#204688"
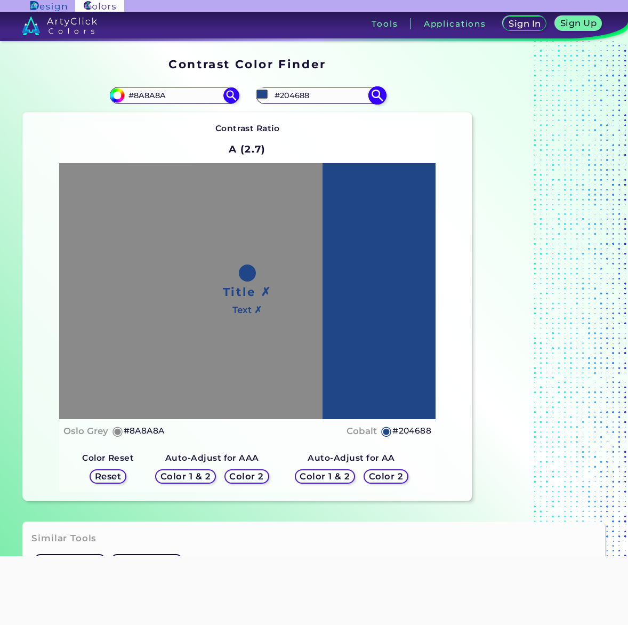
type input "#22498c"
type input "#22498C"
type input "#23498b"
type input "#23498B"
type input "#24498a"
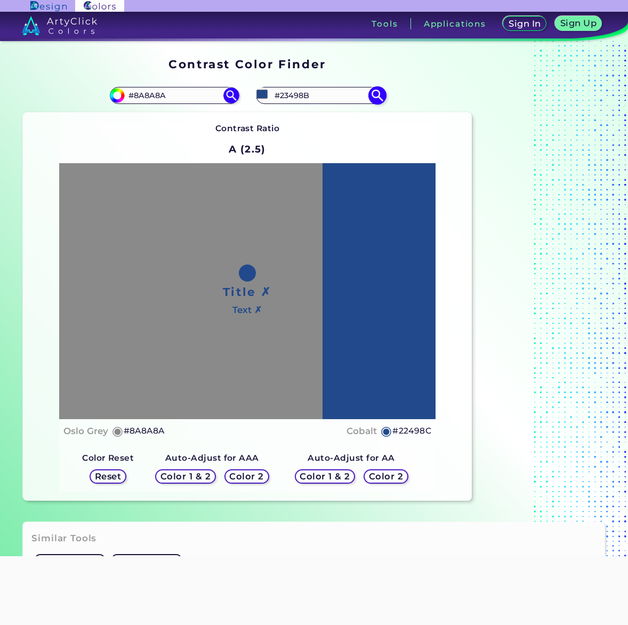
type input "#24498A"
type input "#244989"
type input "#264c8c"
type input "#264C8C"
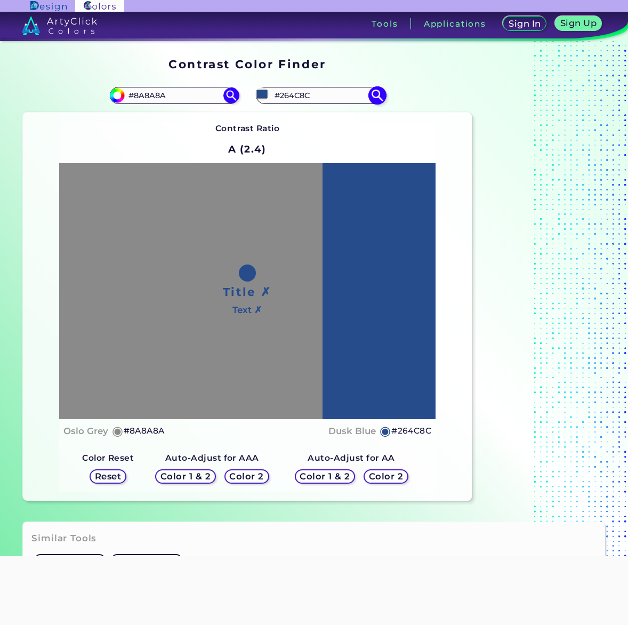
type input "#284e8f"
type input "#284E8F"
type input "#294e8e"
type input "#294E8E"
type input "#2a4f8d"
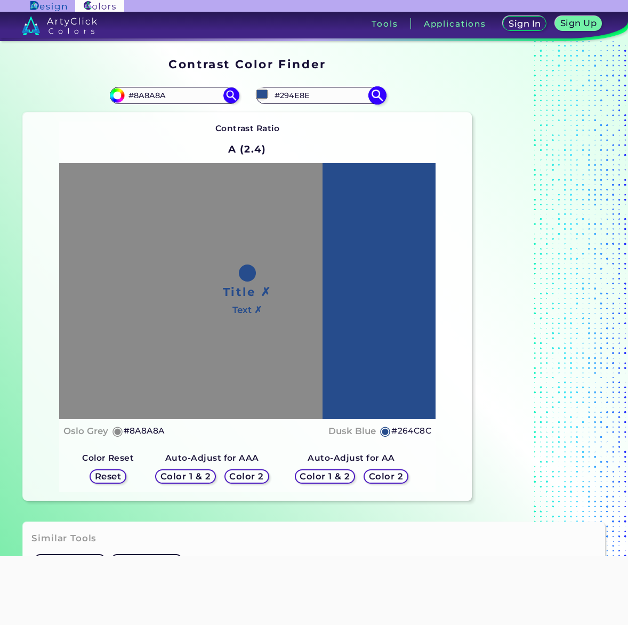
type input "#2A4F8D"
type input "#2b4f8c"
type input "#2B4F8C"
type input "#2d518f"
type input "#2D518F"
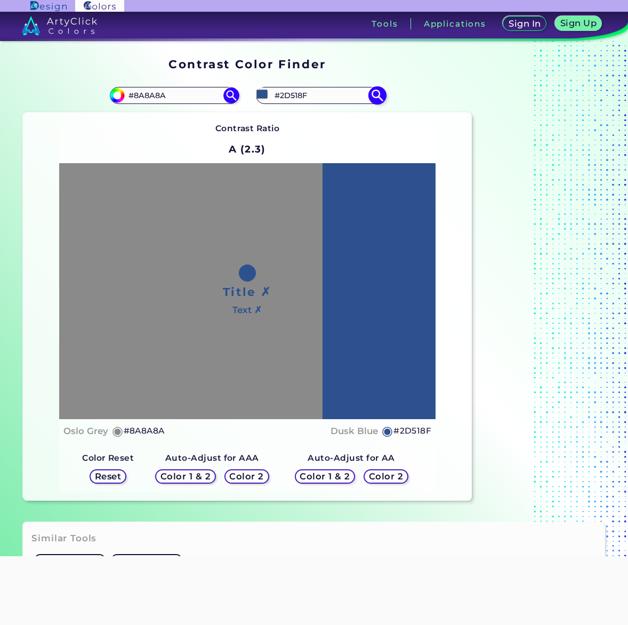
type input "#2e528e"
type input "#2E528E"
type input "#2f528e"
type input "#2F528E"
type input "#30528d"
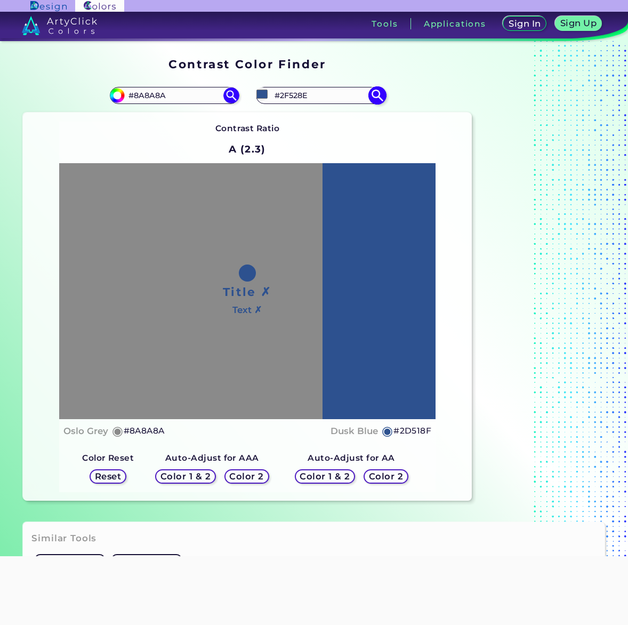
type input "#30528D"
type input "#32548f"
type input "#32548F"
type input "#33558e"
type input "#33558E"
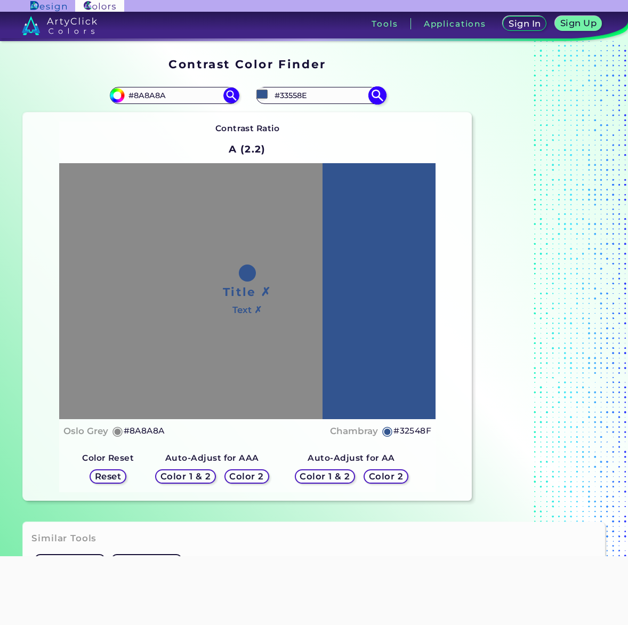
type input "#34558d"
type input "#34558D"
type input "#35558d"
type input "#35558D"
type input "#38588f"
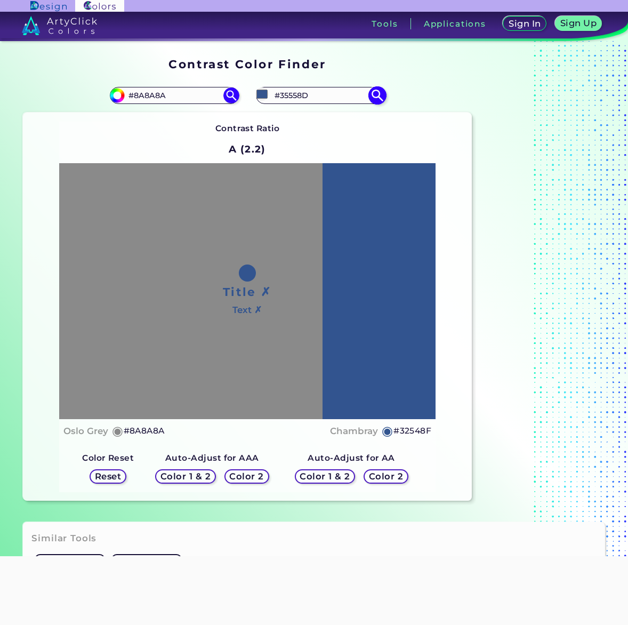
type input "#38588F"
type input "#39588e"
type input "#39588E"
type input "#3a588d"
type input "#3A588D"
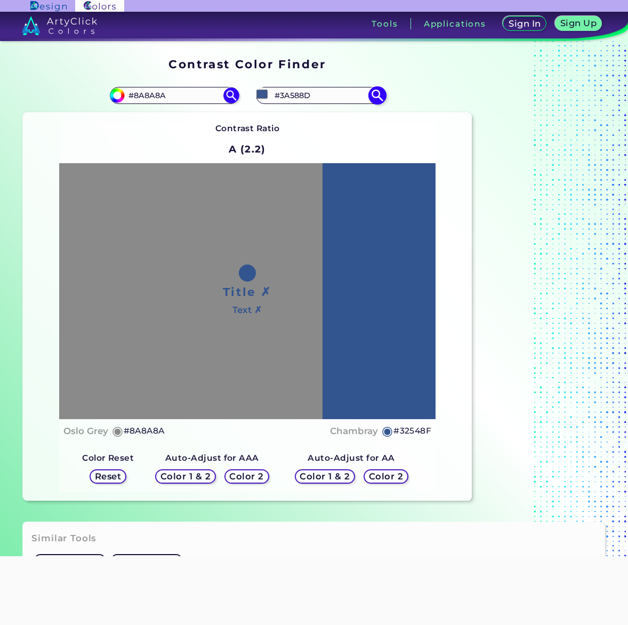
type input "#3b598c"
type input "#3B598C"
type input "#3c5b90"
type input "#3C5B90"
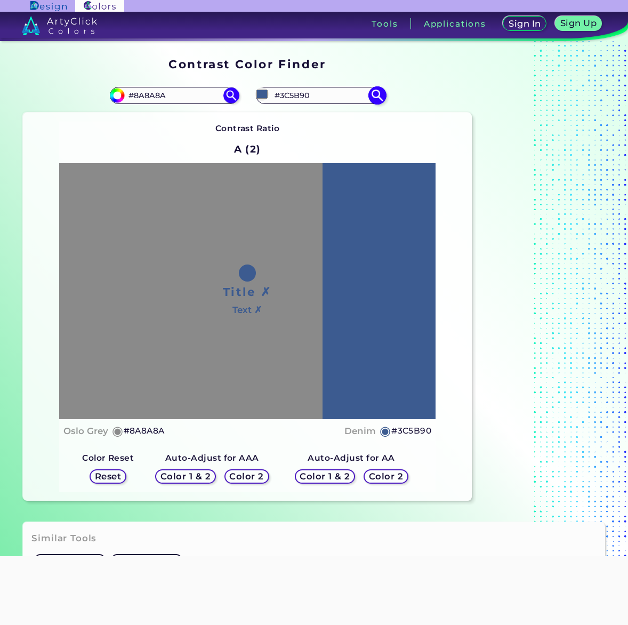
type input "#3f5d92"
type input "#3F5D92"
type input "#405e91"
type input "#405E91"
type input "#415e90"
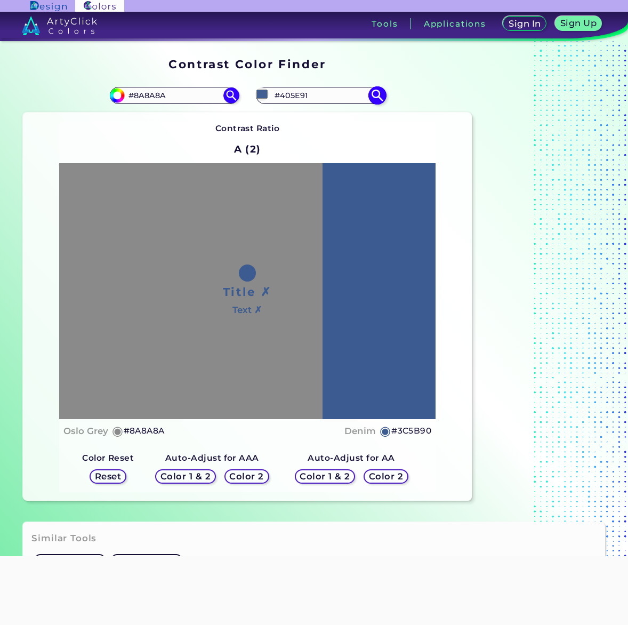
type input "#415E90"
type input "#426094"
type input "#436193"
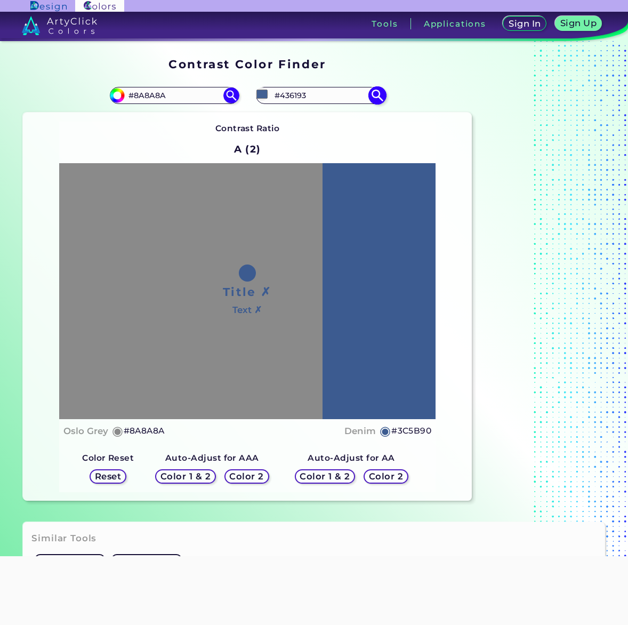
type input "#456192"
type input "#476394"
type input "#496492"
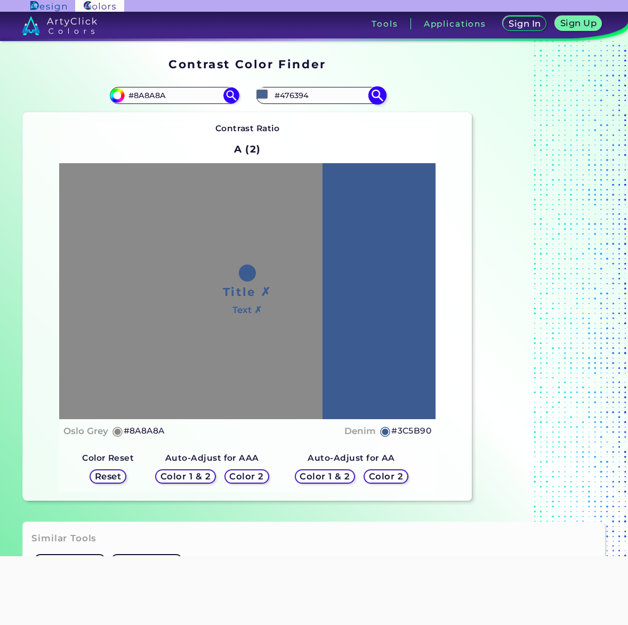
type input "#496492"
type input "#4d6793"
type input "#4D6793"
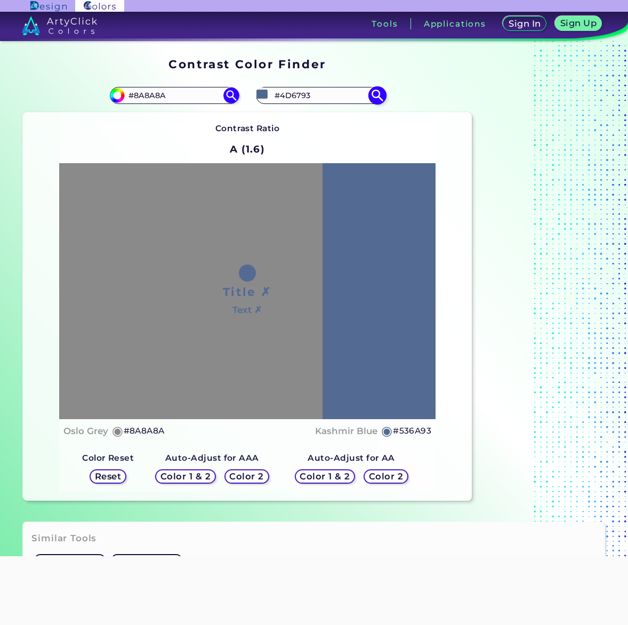
type input "#536a93"
type input "#536A93"
type input "#586d93"
type input "#586D93"
type input "#596e91"
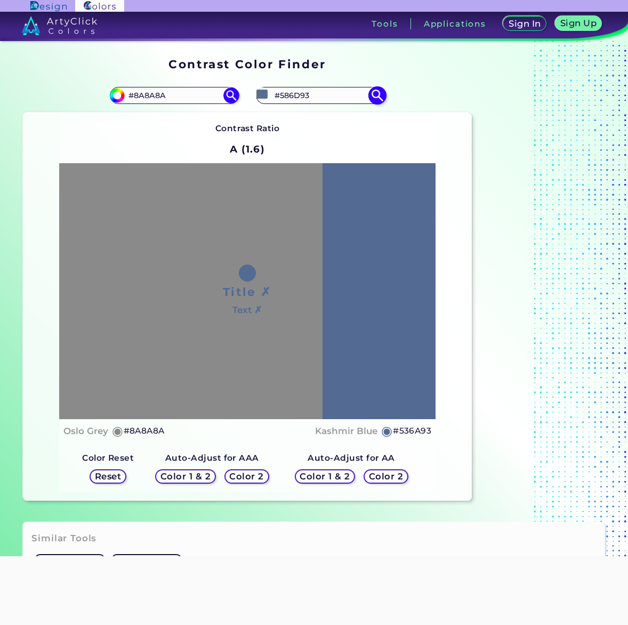
type input "#596E91"
type input "#586d93"
type input "#586D93"
type input "#556b91"
type input "#556B91"
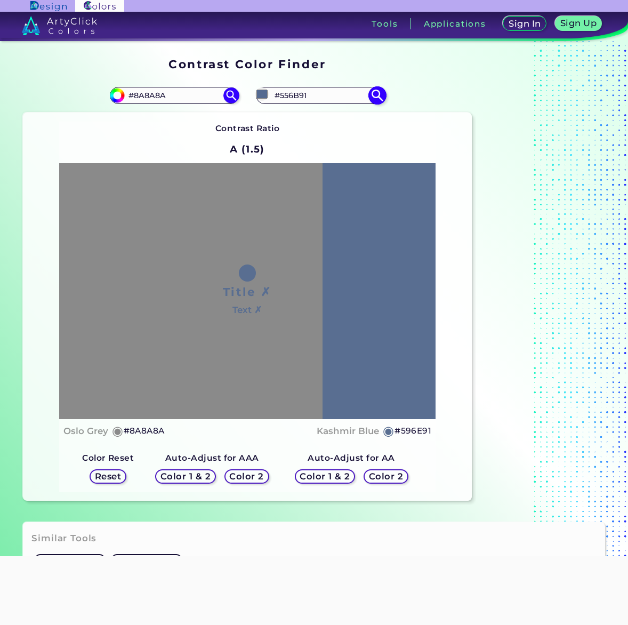
type input "#546a92"
type input "#546A92"
type input "#536a93"
type input "#536A93"
type input "#516a94"
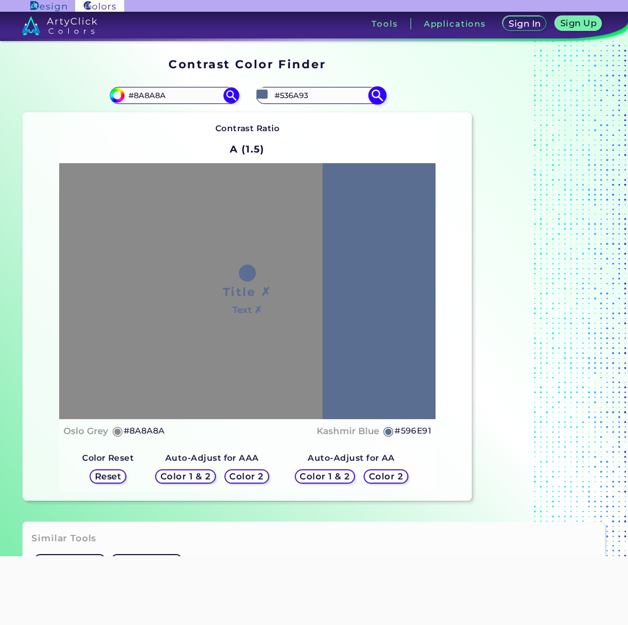
type input "#516A94"
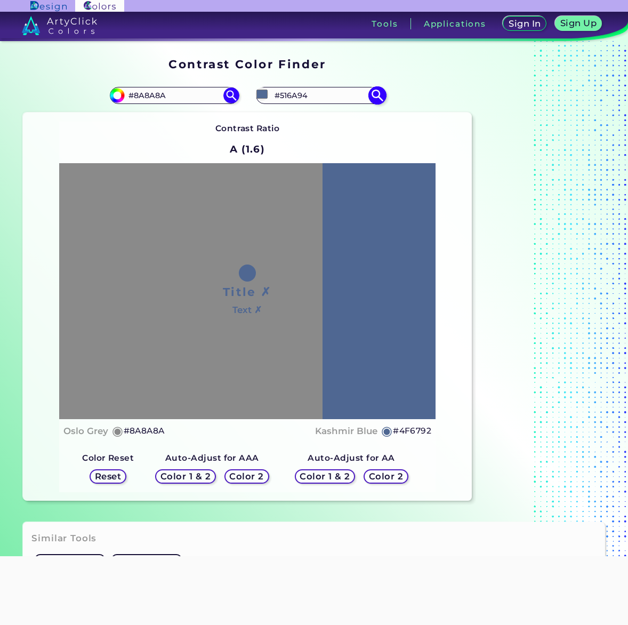
type input "#4f6792"
type input "#4F6792"
type input "#496492"
type input "#405e91"
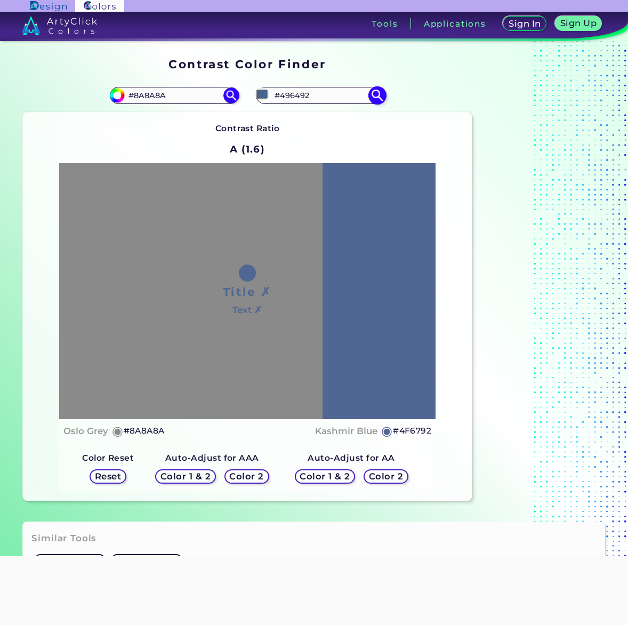
type input "#405E91"
type input "#345998"
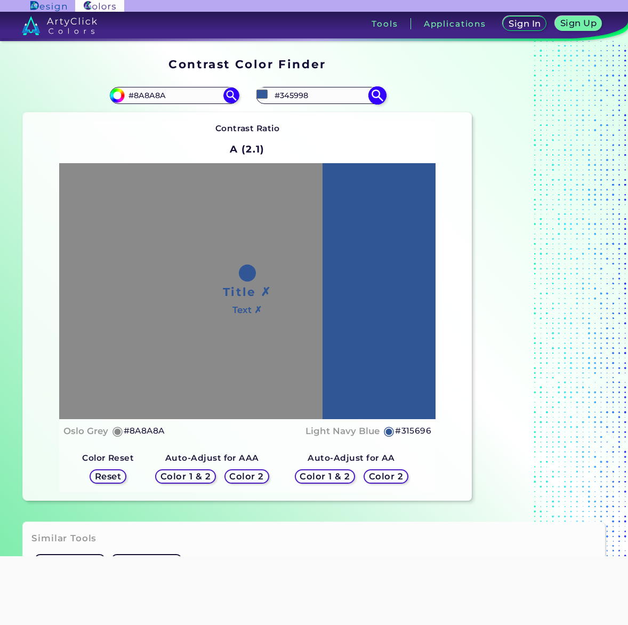
type input "#204a92"
type input "#204A92"
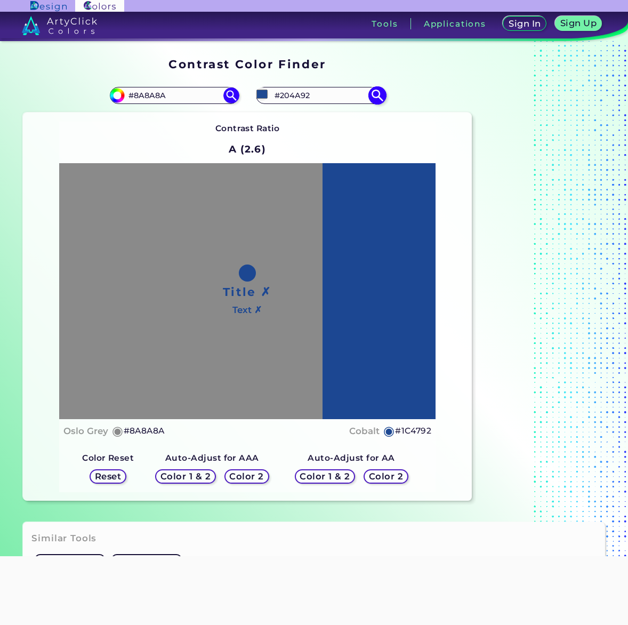
type input "#174696"
type input "#1d4996"
type input "#1D4996"
type input "#1e4a94"
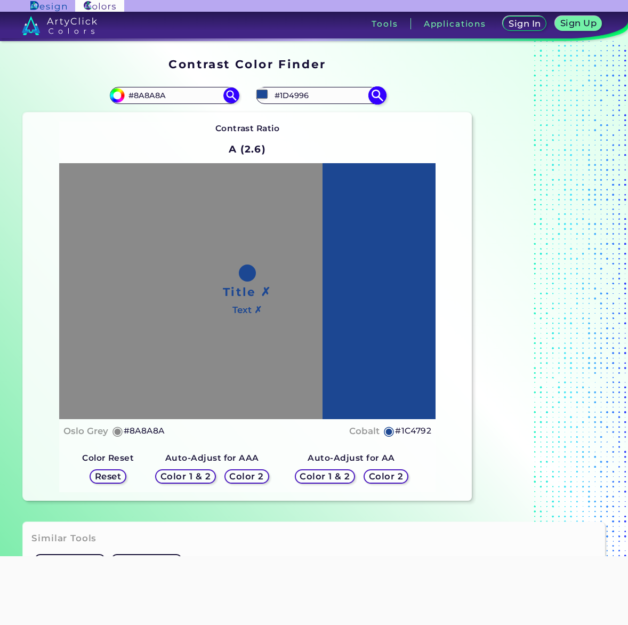
type input "#1E4A94"
type input "#1f4a93"
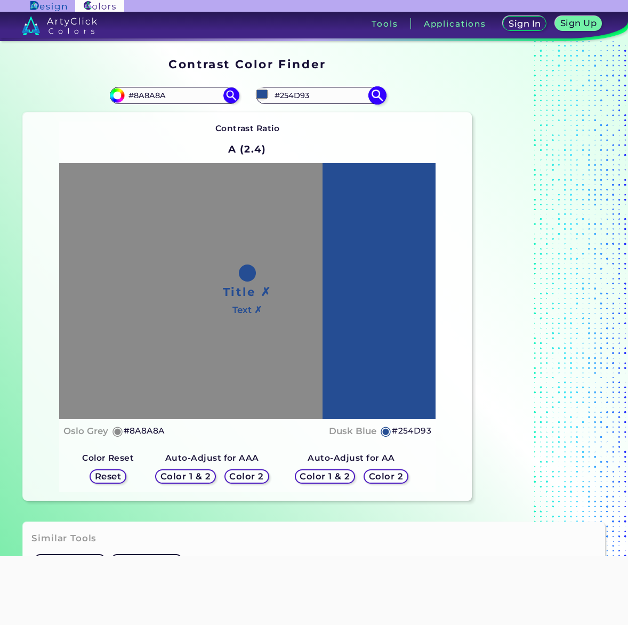
click at [315, 92] on input "#254D93" at bounding box center [320, 95] width 99 height 14
paste input "1E468A"
click at [376, 93] on img at bounding box center [377, 95] width 19 height 19
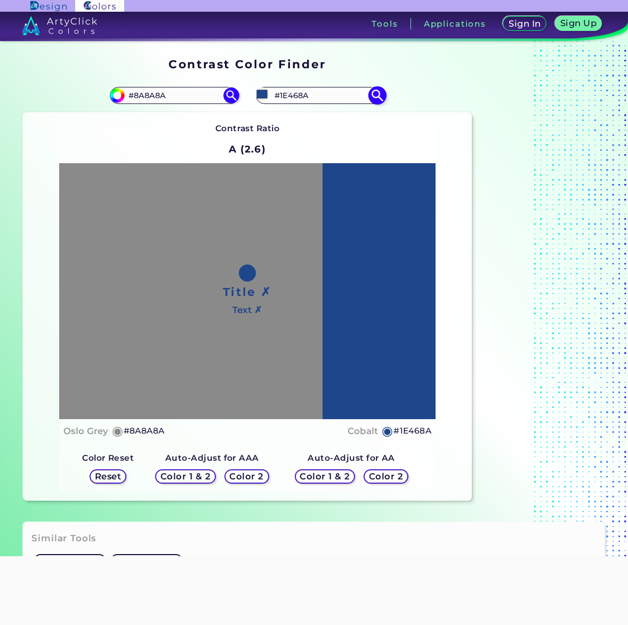
click at [311, 94] on input "#1E468A" at bounding box center [320, 95] width 99 height 14
click at [261, 93] on input "#1e468a" at bounding box center [262, 93] width 13 height 13
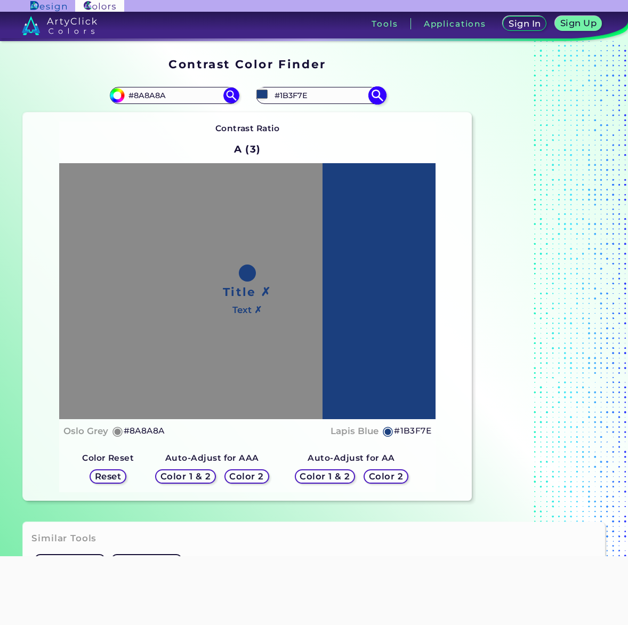
click at [320, 94] on input "#1B3F7E" at bounding box center [320, 95] width 99 height 14
click at [328, 95] on input "#1B3F7E" at bounding box center [320, 95] width 99 height 14
click at [316, 87] on div "#1b3f7e #1B3F7E" at bounding box center [320, 95] width 129 height 17
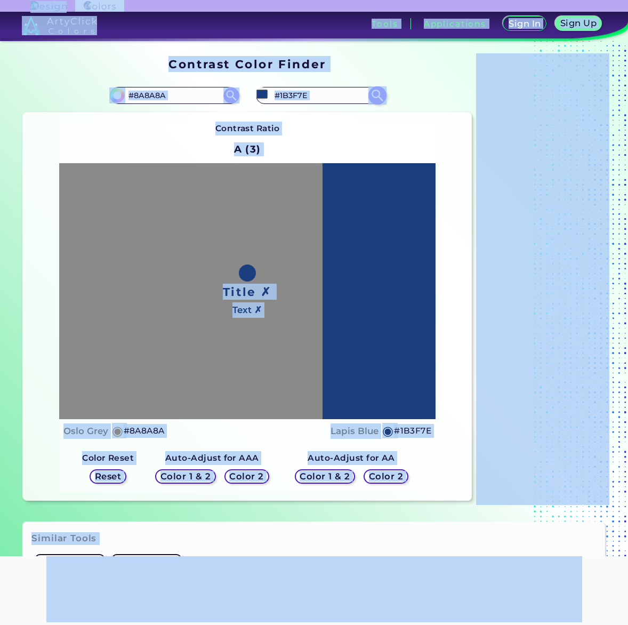
click at [317, 98] on input "#1B3F7E" at bounding box center [320, 95] width 99 height 14
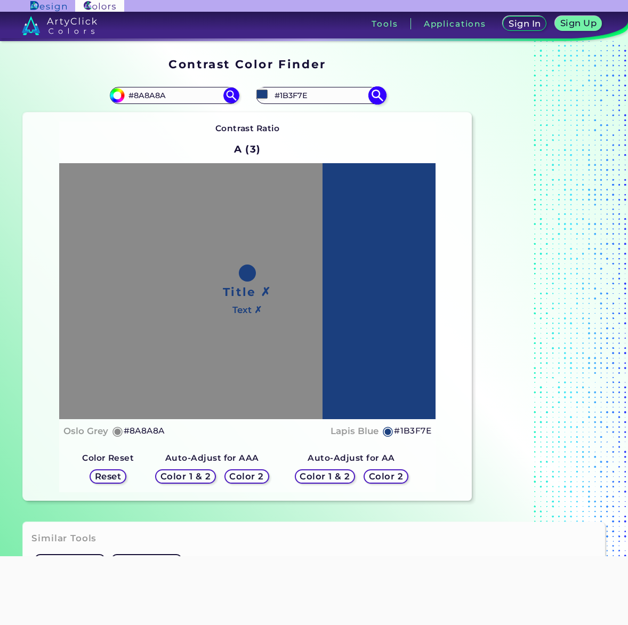
paste input "3764becc"
click at [378, 93] on img at bounding box center [377, 95] width 19 height 19
click at [331, 90] on input "#3764becc" at bounding box center [320, 95] width 99 height 14
paste input "2146d2"
click at [376, 94] on img at bounding box center [377, 95] width 19 height 19
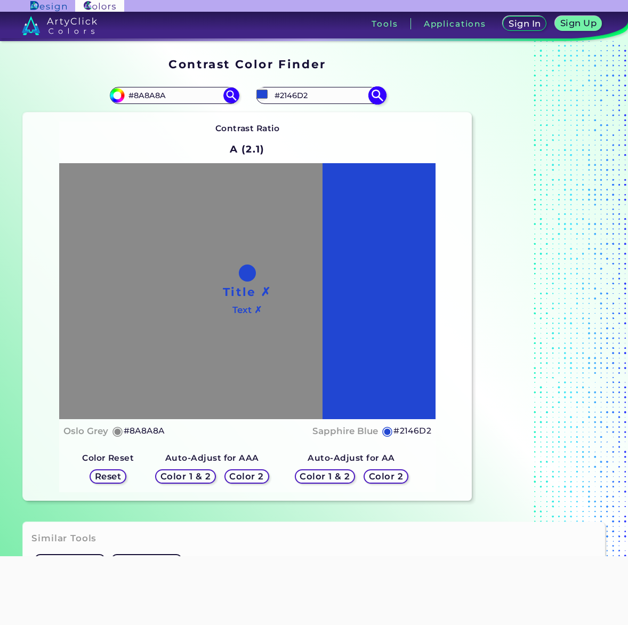
click at [322, 91] on input "#2146D2" at bounding box center [320, 95] width 99 height 14
paste input "d"
click at [377, 93] on img at bounding box center [377, 95] width 19 height 19
click at [328, 91] on input "#2146D2" at bounding box center [320, 95] width 99 height 14
paste input "17192"
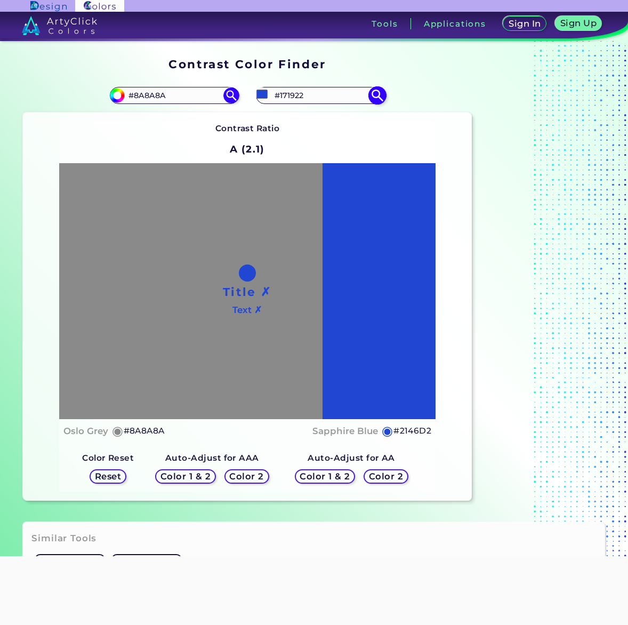
click at [381, 95] on img at bounding box center [377, 95] width 19 height 19
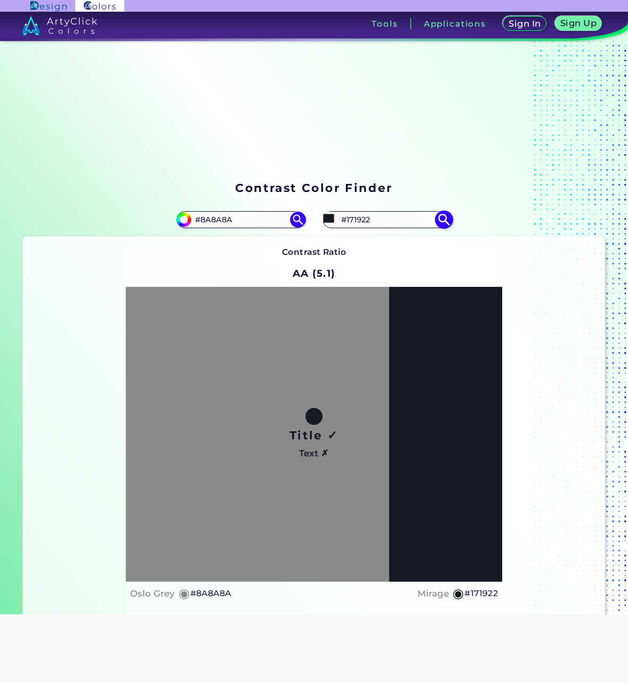
click at [385, 221] on input "#171922" at bounding box center [387, 219] width 99 height 14
paste input "B3F7E"
click at [442, 220] on img at bounding box center [444, 219] width 19 height 19
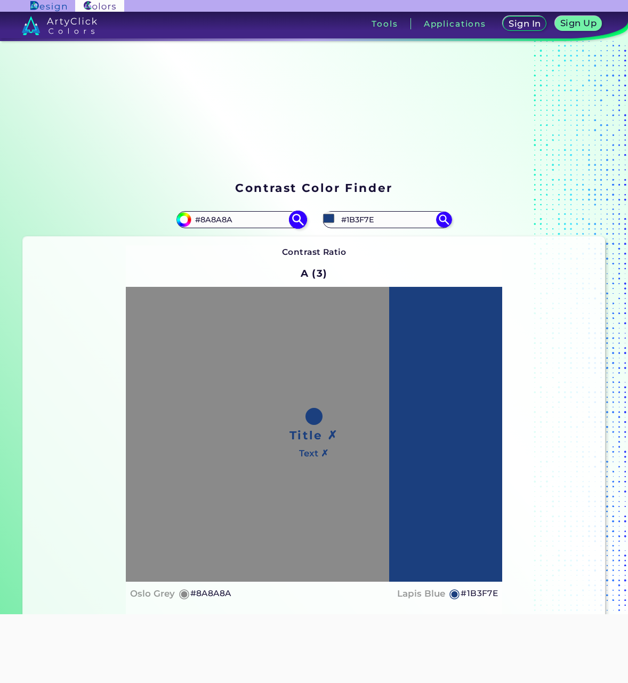
click at [292, 221] on img at bounding box center [298, 219] width 19 height 19
click at [327, 218] on input "#1b3f7e" at bounding box center [328, 218] width 13 height 13
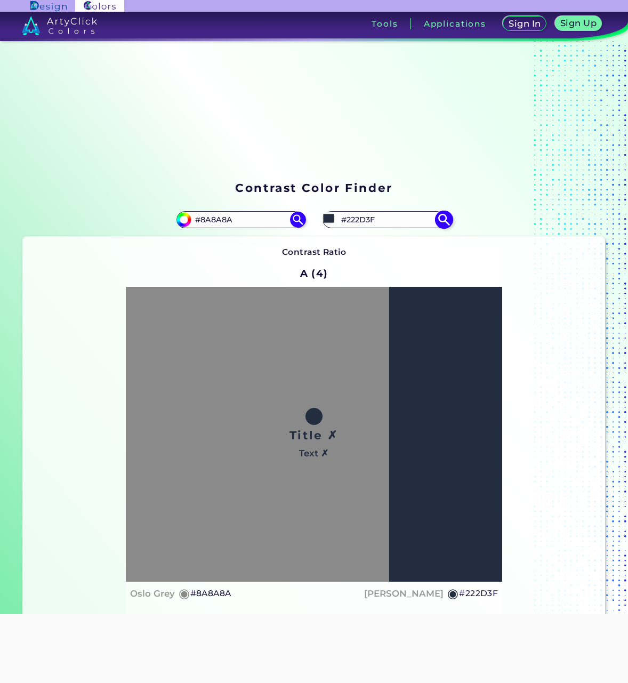
drag, startPoint x: 376, startPoint y: 219, endPoint x: 364, endPoint y: 220, distance: 11.8
click at [364, 220] on input "#222D3F" at bounding box center [387, 219] width 99 height 14
click at [437, 217] on img at bounding box center [444, 219] width 19 height 19
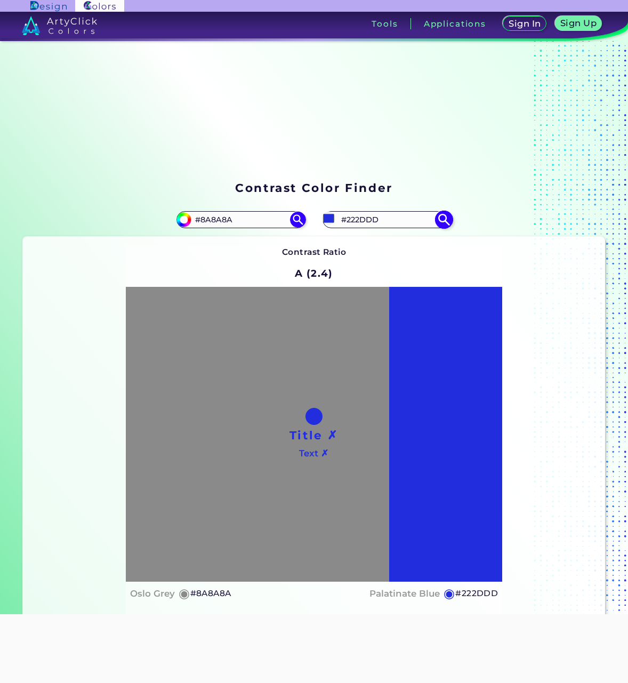
click at [384, 219] on input "#222DDD" at bounding box center [387, 219] width 99 height 14
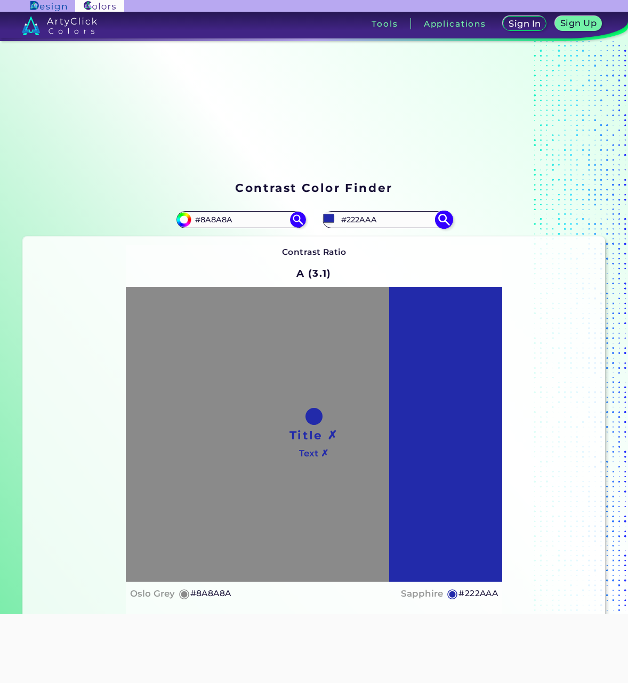
click at [386, 218] on input "#222AAA" at bounding box center [387, 219] width 99 height 14
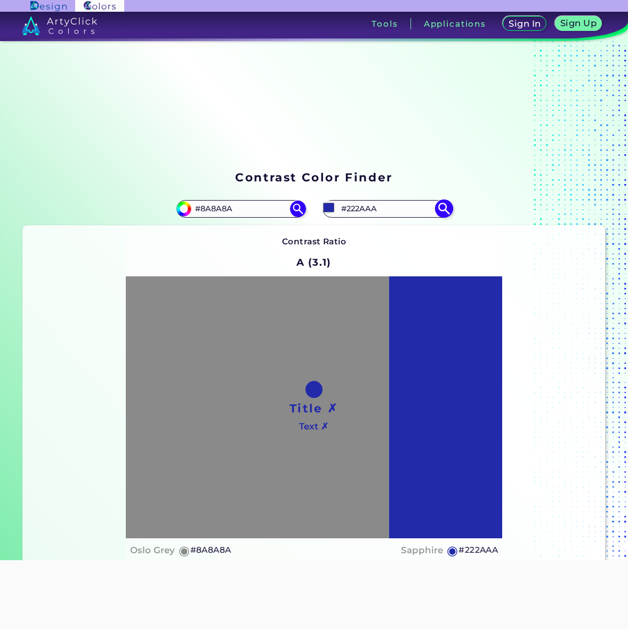
paste input "51A3"
click at [437, 213] on img at bounding box center [444, 209] width 19 height 19
